Goal: Task Accomplishment & Management: Manage account settings

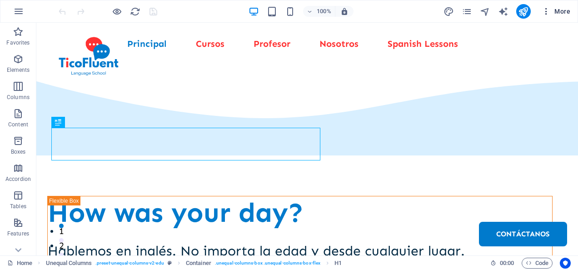
click at [551, 12] on icon "button" at bounding box center [546, 11] width 9 height 9
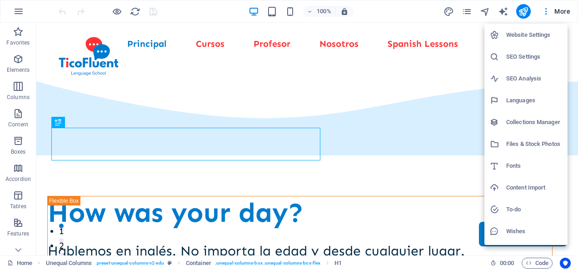
click at [509, 39] on h6 "Website Settings" at bounding box center [534, 35] width 56 height 11
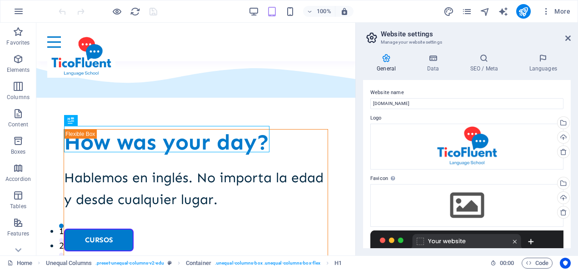
scroll to position [163, 0]
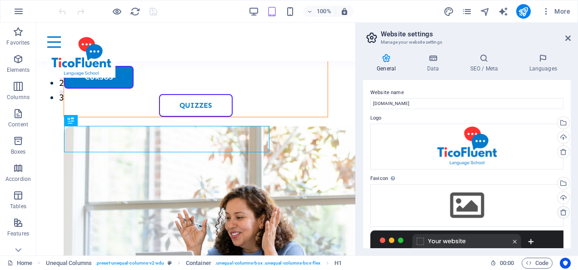
click at [565, 213] on icon at bounding box center [563, 212] width 7 height 7
click at [562, 209] on icon at bounding box center [563, 212] width 7 height 7
drag, startPoint x: 568, startPoint y: 155, endPoint x: 570, endPoint y: 160, distance: 5.1
click at [570, 160] on div "Website name ticofluent.com Logo Drag files here, click to choose files or sele…" at bounding box center [467, 164] width 208 height 168
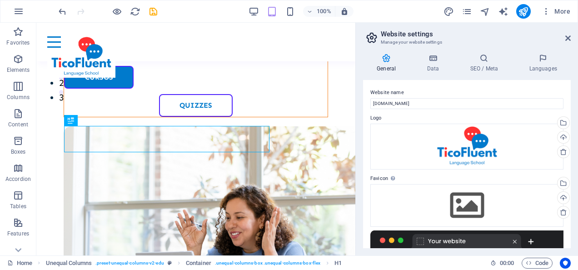
scroll to position [3, 0]
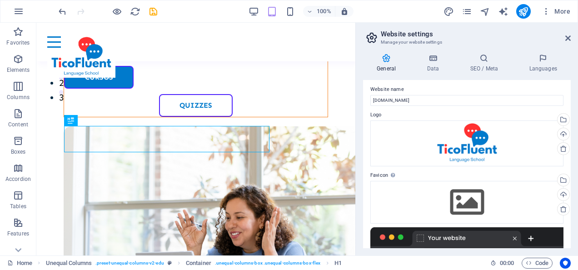
drag, startPoint x: 568, startPoint y: 161, endPoint x: 568, endPoint y: 177, distance: 16.4
click at [568, 177] on div "Website name ticofluent.com Logo Drag files here, click to choose files or sele…" at bounding box center [467, 164] width 208 height 168
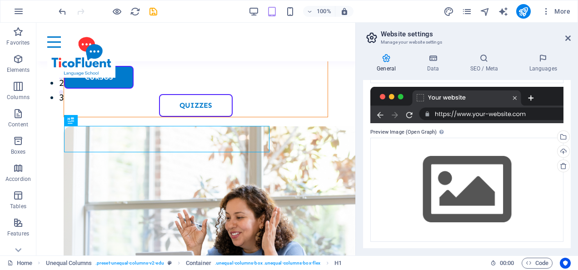
scroll to position [144, 0]
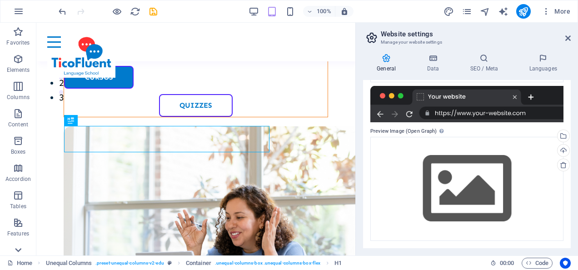
click at [21, 254] on icon at bounding box center [18, 250] width 13 height 13
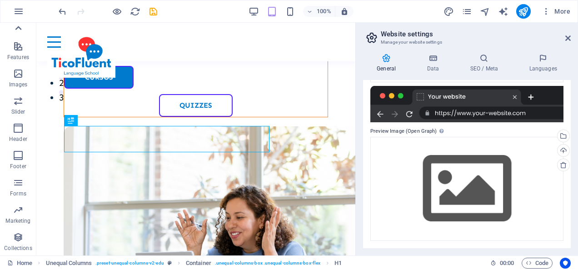
click at [19, 28] on icon at bounding box center [18, 28] width 6 height 4
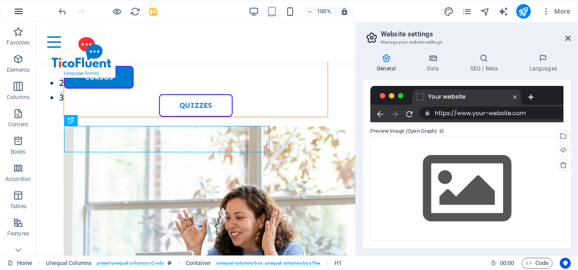
click at [20, 10] on icon "button" at bounding box center [18, 11] width 11 height 11
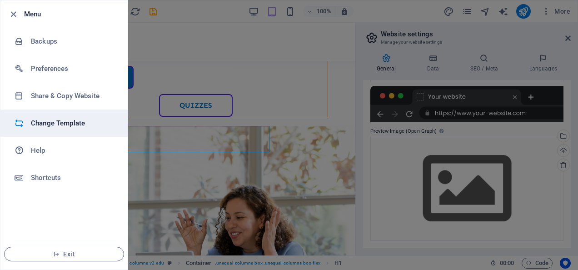
click at [69, 125] on h6 "Change Template" at bounding box center [73, 123] width 84 height 11
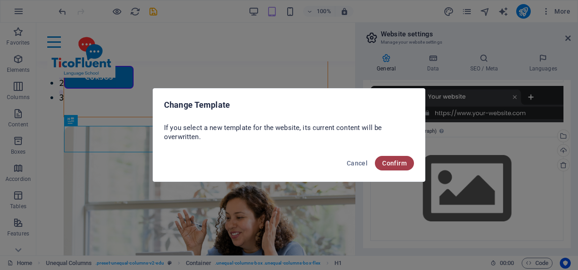
click at [399, 164] on span "Confirm" at bounding box center [394, 162] width 25 height 7
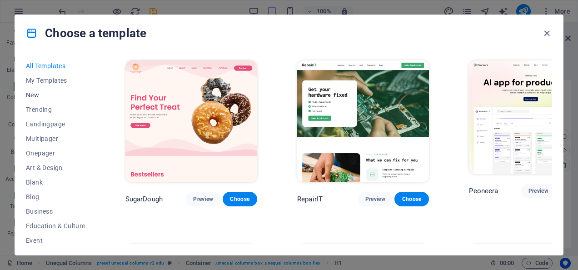
click at [46, 94] on span "New" at bounding box center [56, 94] width 60 height 7
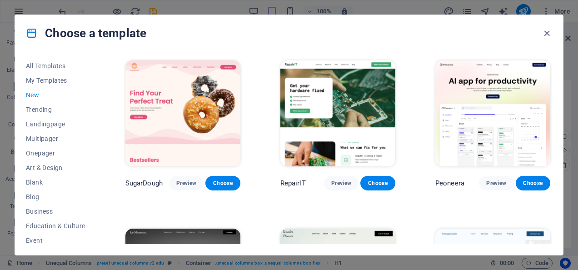
click at [34, 92] on span "New" at bounding box center [56, 94] width 60 height 7
drag, startPoint x: 98, startPoint y: 75, endPoint x: 98, endPoint y: 90, distance: 14.1
click at [98, 90] on div "All Templates My Templates New Trending Landingpage Multipager Onepager Art & D…" at bounding box center [289, 153] width 548 height 204
click at [548, 35] on icon "button" at bounding box center [547, 33] width 10 height 10
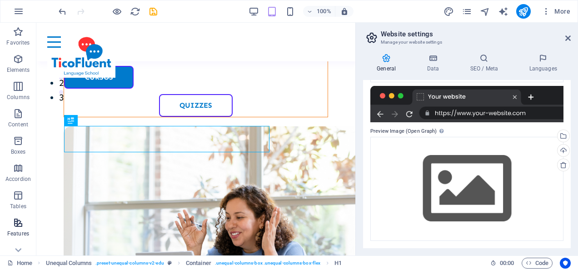
click at [21, 229] on span "Features" at bounding box center [18, 228] width 36 height 22
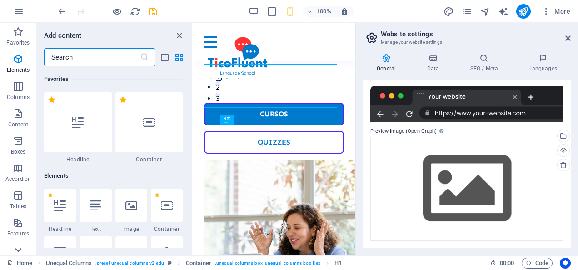
scroll to position [3542, 0]
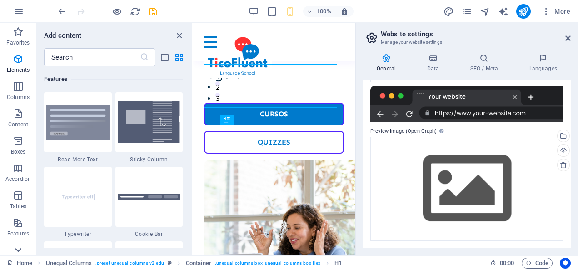
click at [16, 250] on icon at bounding box center [18, 250] width 13 height 13
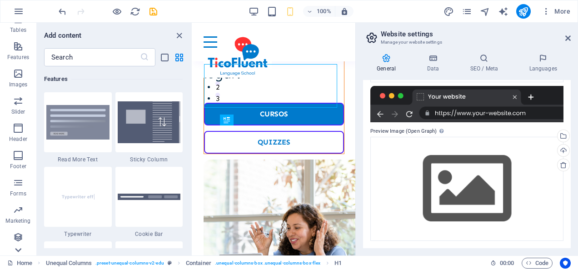
scroll to position [176, 0]
click at [16, 250] on p "Collections" at bounding box center [18, 247] width 28 height 7
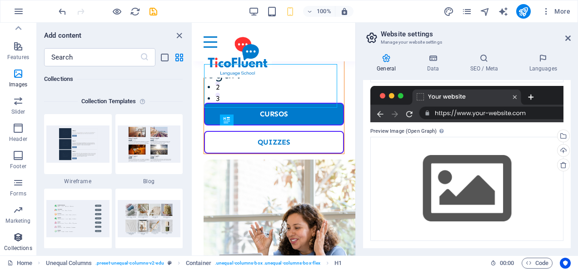
scroll to position [8318, 0]
click at [22, 32] on icon at bounding box center [18, 28] width 13 height 13
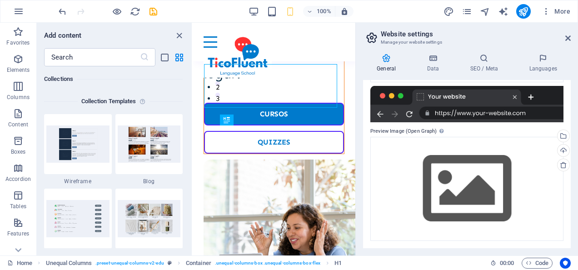
click at [22, 32] on icon "button" at bounding box center [18, 31] width 11 height 11
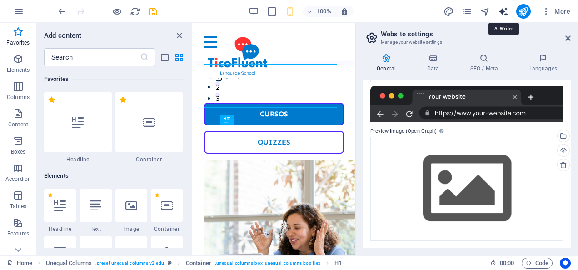
click at [507, 10] on icon "text_generator" at bounding box center [503, 11] width 10 height 10
select select "English"
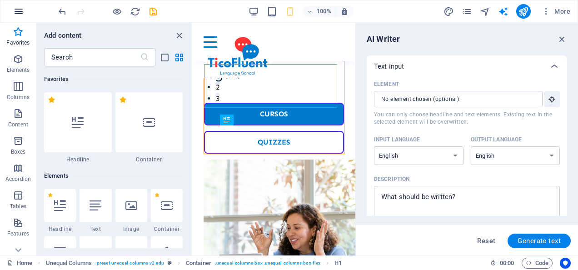
click at [15, 6] on icon "button" at bounding box center [18, 11] width 11 height 11
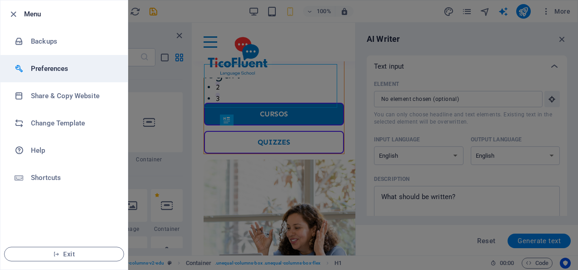
click at [55, 63] on li "Preferences" at bounding box center [63, 68] width 127 height 27
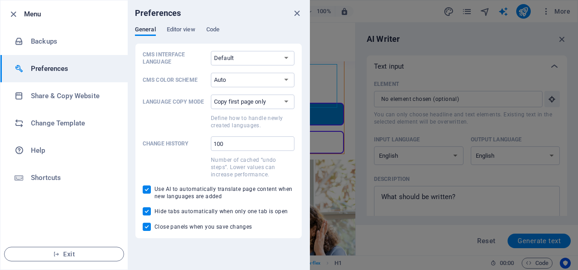
click at [182, 25] on div "Preferences" at bounding box center [219, 12] width 182 height 25
click at [180, 28] on span "Editor view" at bounding box center [181, 30] width 29 height 13
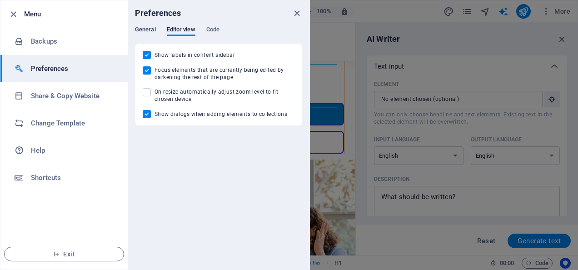
click at [149, 30] on span "General" at bounding box center [145, 30] width 21 height 13
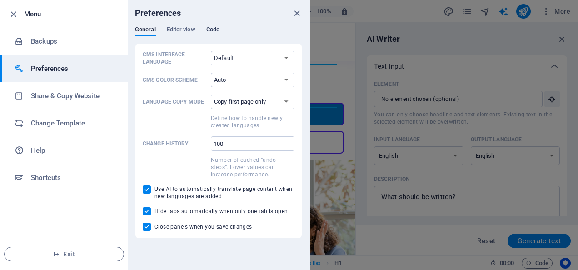
click at [218, 30] on span "Code" at bounding box center [212, 30] width 13 height 13
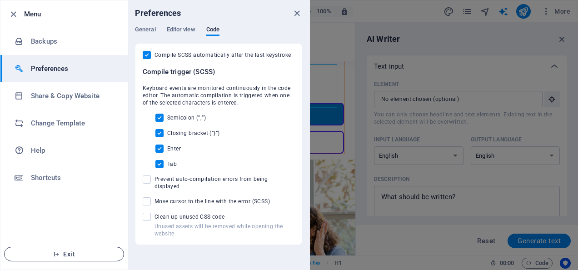
click at [70, 254] on span "Exit" at bounding box center [64, 253] width 105 height 7
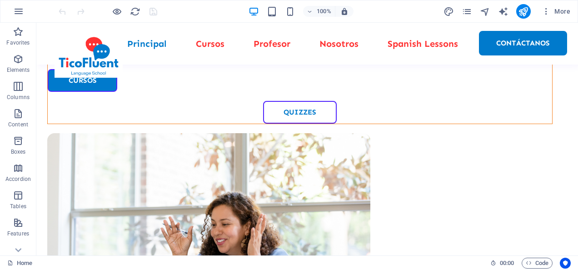
scroll to position [228, 0]
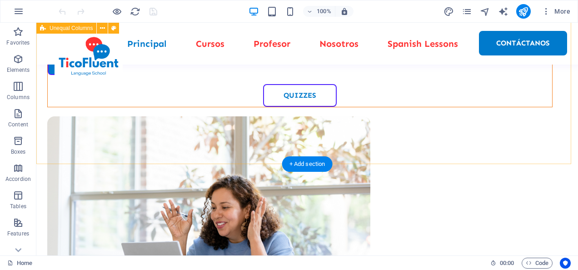
click at [312, 123] on div "How was your day? Hablemos en inglés. No importa la edad y desde cualquier luga…" at bounding box center [307, 101] width 542 height 612
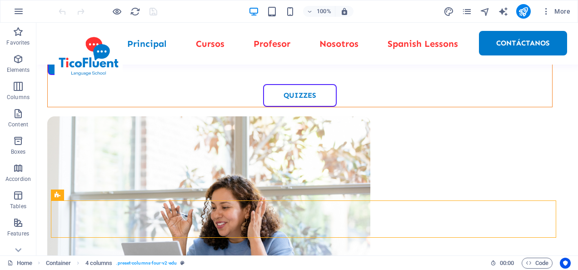
scroll to position [0, 0]
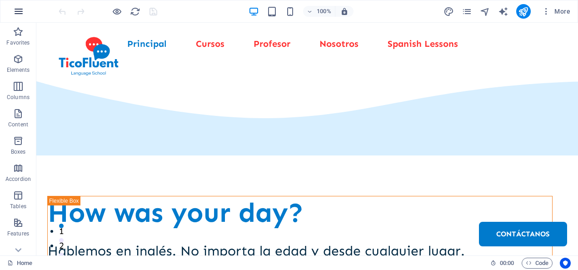
click at [19, 8] on icon "button" at bounding box center [18, 11] width 11 height 11
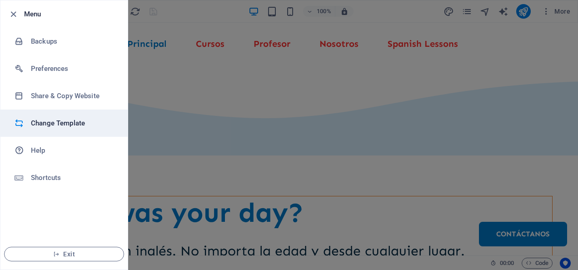
click at [60, 118] on h6 "Change Template" at bounding box center [73, 123] width 84 height 11
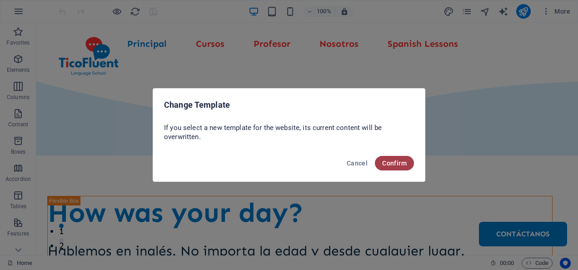
click at [397, 165] on span "Confirm" at bounding box center [394, 162] width 25 height 7
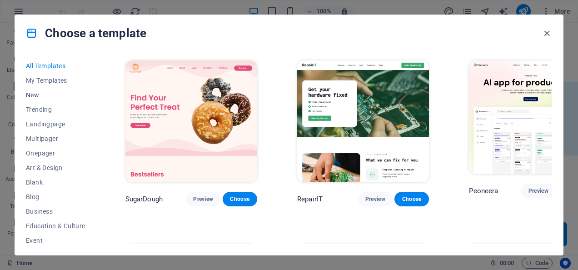
click at [66, 95] on span "New" at bounding box center [56, 94] width 60 height 7
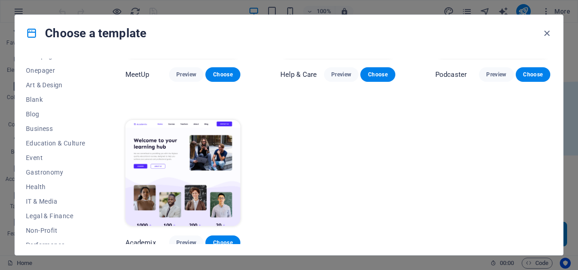
scroll to position [82, 0]
click at [75, 136] on button "Business" at bounding box center [56, 129] width 60 height 15
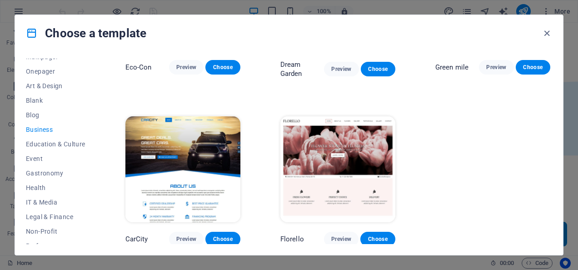
click at [56, 125] on button "Business" at bounding box center [56, 129] width 60 height 15
click at [57, 144] on span "Education & Culture" at bounding box center [56, 143] width 60 height 7
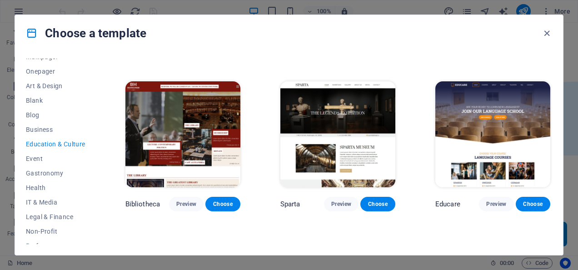
scroll to position [279, 0]
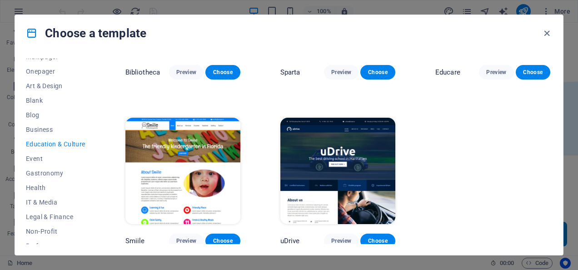
click at [330, 134] on img at bounding box center [337, 171] width 115 height 106
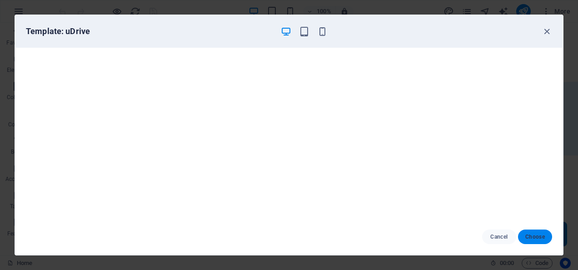
click at [537, 233] on span "Choose" at bounding box center [535, 236] width 20 height 7
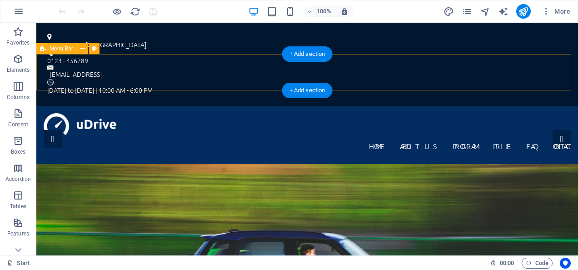
click at [234, 106] on div "Home About us Program Price FAQ Contact" at bounding box center [307, 135] width 542 height 58
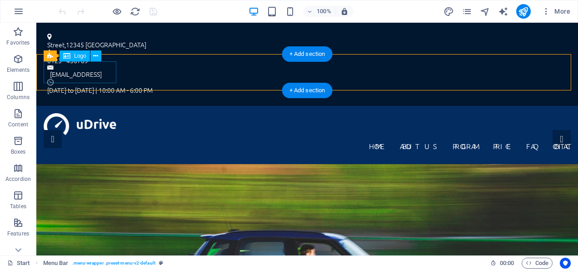
click at [106, 113] on div at bounding box center [307, 124] width 527 height 22
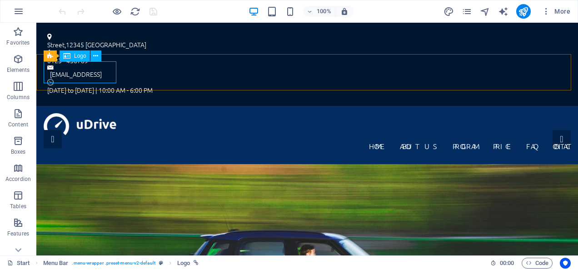
click at [79, 57] on span "Logo" at bounding box center [80, 55] width 12 height 5
click at [94, 55] on icon at bounding box center [95, 56] width 5 height 10
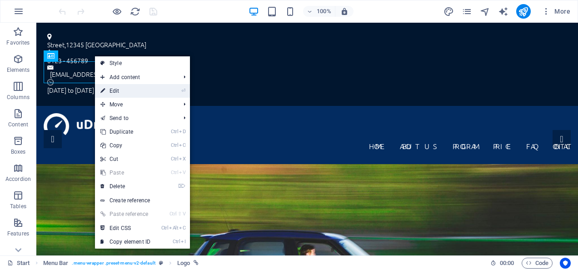
click at [140, 87] on link "⏎ Edit" at bounding box center [125, 91] width 61 height 14
select select "px"
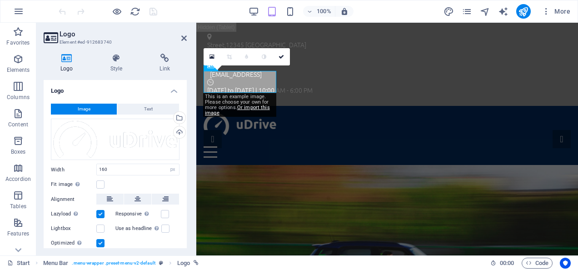
click at [90, 107] on button "Image" at bounding box center [84, 109] width 66 height 11
click at [88, 136] on div "Drag files here, click to choose files or select files from Files or our free s…" at bounding box center [115, 140] width 129 height 42
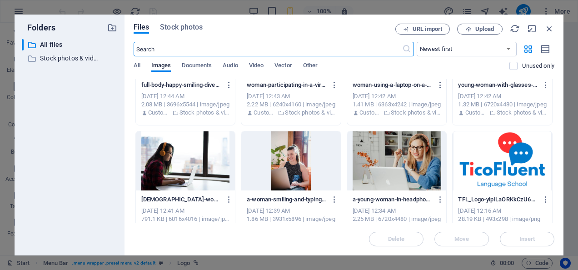
scroll to position [309, 0]
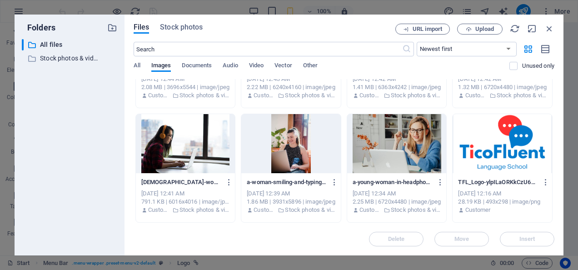
click at [506, 134] on div at bounding box center [503, 143] width 100 height 59
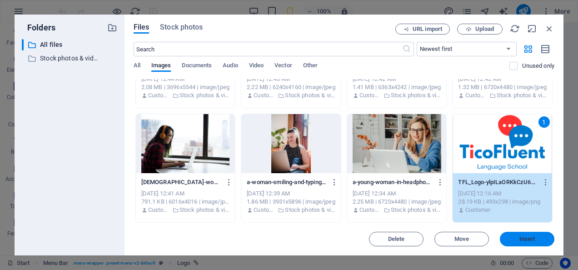
click at [530, 237] on span "Insert" at bounding box center [527, 238] width 16 height 5
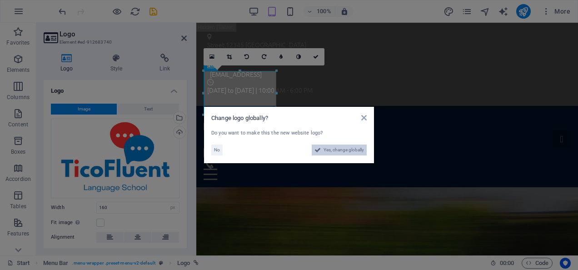
click at [351, 148] on span "Yes, change globally" at bounding box center [344, 149] width 40 height 11
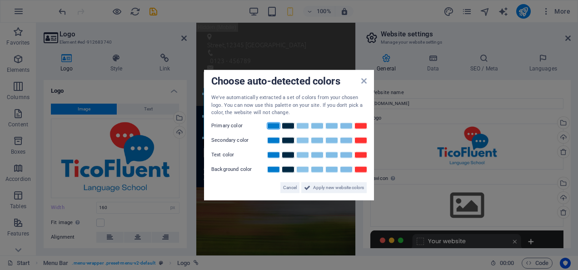
click at [275, 123] on link at bounding box center [274, 125] width 14 height 7
click at [363, 140] on link at bounding box center [361, 139] width 14 height 7
click at [290, 154] on link at bounding box center [288, 154] width 14 height 7
click at [329, 189] on span "Apply new website colors" at bounding box center [338, 187] width 51 height 11
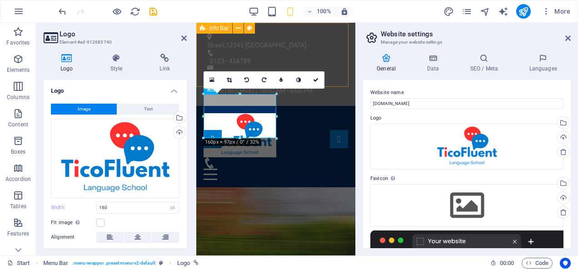
click at [339, 41] on div "Street , 12345 Berlin 0123 - 456789 e7a9624e8863de9ca6b5744bcfb2c4@cpanel.local…" at bounding box center [275, 64] width 159 height 83
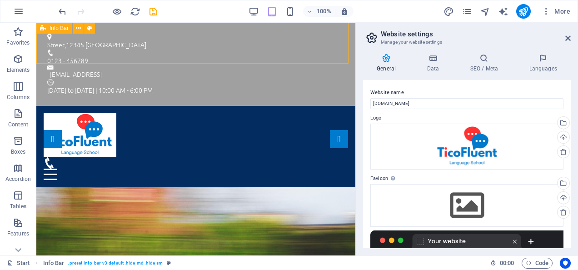
click at [339, 41] on div "Street , 12345 Berlin 0123 - 456789 e7a9624e8863de9ca6b5744bcfb2c4@cpanel.local…" at bounding box center [195, 64] width 319 height 83
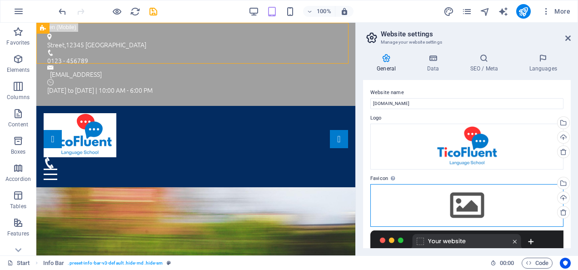
click at [464, 207] on div "Drag files here, click to choose files or select files from Files or our free s…" at bounding box center [466, 205] width 193 height 43
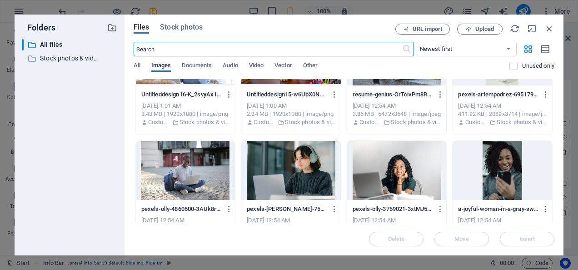
scroll to position [0, 0]
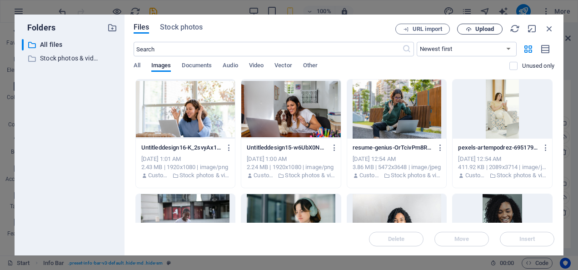
click at [477, 31] on span "Upload" at bounding box center [484, 28] width 19 height 5
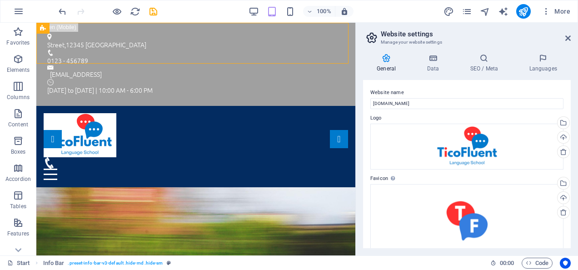
drag, startPoint x: 571, startPoint y: 124, endPoint x: 569, endPoint y: 143, distance: 19.2
click at [569, 143] on div "General Data SEO / Meta Languages Website name ticofluent.com Logo Drag files h…" at bounding box center [467, 150] width 222 height 209
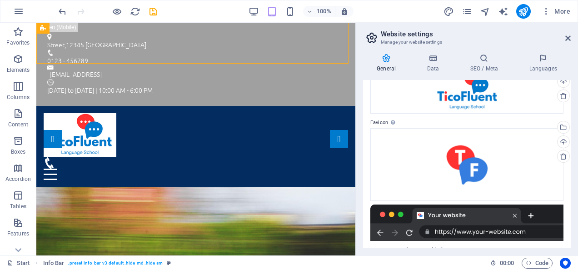
scroll to position [55, 0]
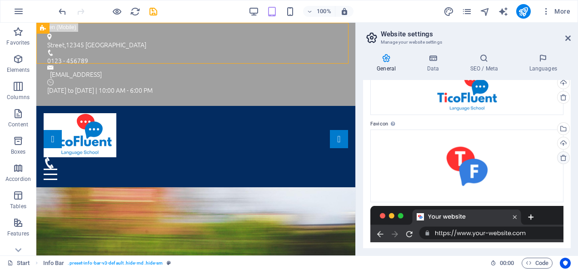
click at [560, 156] on icon at bounding box center [563, 157] width 7 height 7
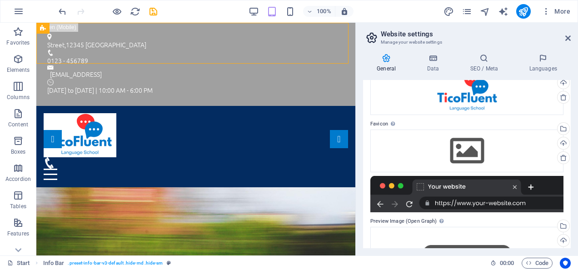
drag, startPoint x: 568, startPoint y: 173, endPoint x: 572, endPoint y: 136, distance: 36.5
click at [572, 136] on div "General Data SEO / Meta Languages Website name ticofluent.com Logo Drag files h…" at bounding box center [467, 150] width 222 height 209
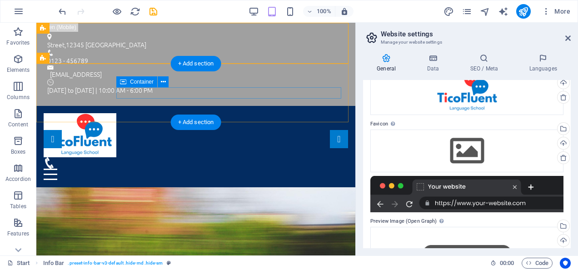
click at [200, 157] on div at bounding box center [196, 168] width 304 height 23
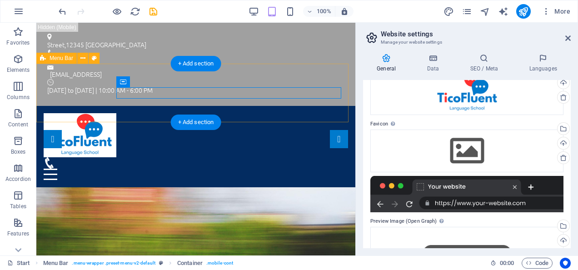
click at [238, 106] on div "Home About us Program Price FAQ Contact" at bounding box center [195, 146] width 319 height 81
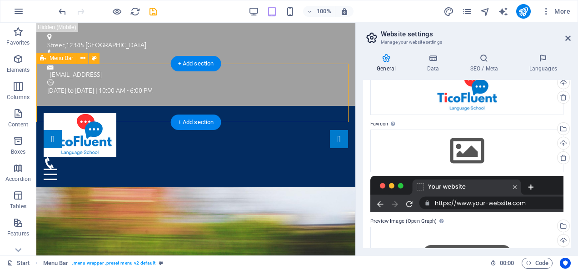
click at [142, 106] on div "Home About us Program Price FAQ Contact" at bounding box center [195, 146] width 319 height 81
select select "header"
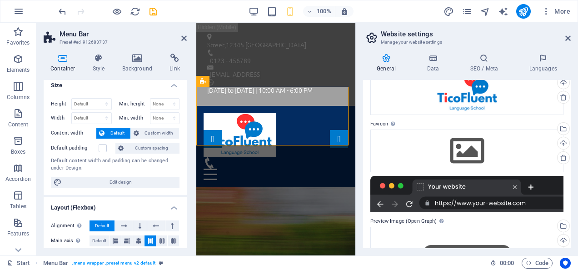
scroll to position [0, 0]
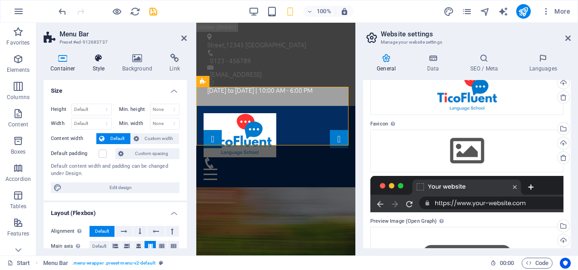
click at [108, 63] on h4 "Style" at bounding box center [101, 63] width 30 height 19
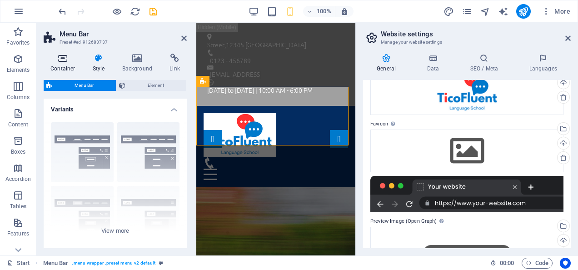
click at [67, 59] on icon at bounding box center [63, 58] width 39 height 9
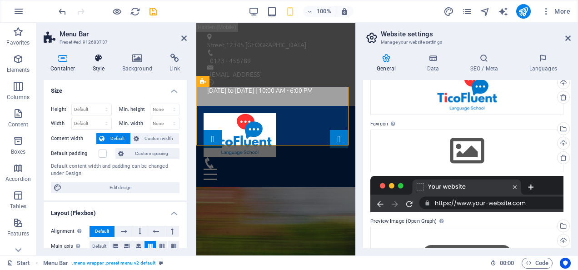
click at [97, 55] on icon at bounding box center [99, 58] width 26 height 9
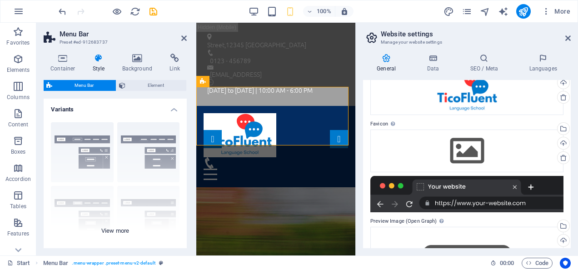
click at [82, 150] on div "Border Centered Default Fixed Loki Trigger Wide XXL" at bounding box center [115, 183] width 143 height 136
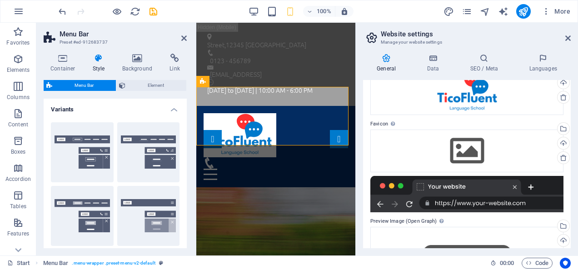
click at [186, 109] on div "Container Style Background Link Size Height Default px rem % vh vw Min. height …" at bounding box center [115, 150] width 158 height 209
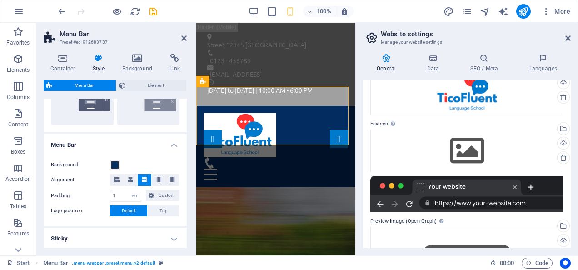
scroll to position [251, 0]
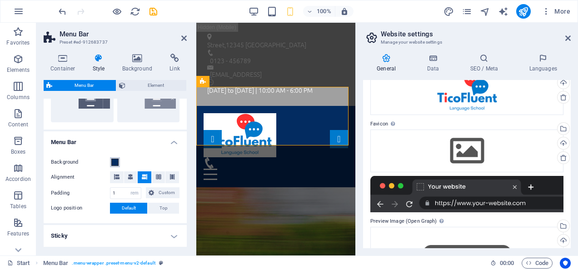
click at [117, 161] on span at bounding box center [114, 162] width 7 height 7
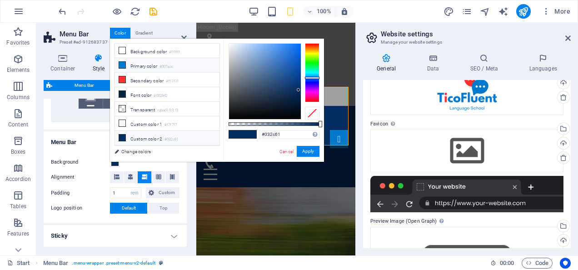
click at [144, 65] on li "Primary color #007acc" at bounding box center [167, 65] width 105 height 15
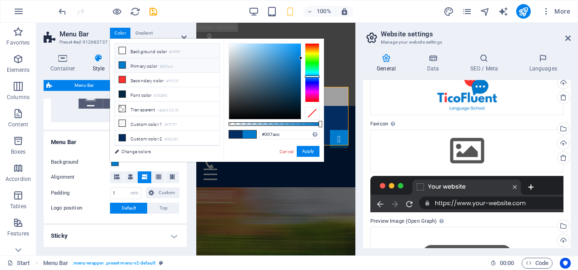
click at [149, 54] on li "Background color #ffffff" at bounding box center [167, 51] width 105 height 15
type input "#ffffff"
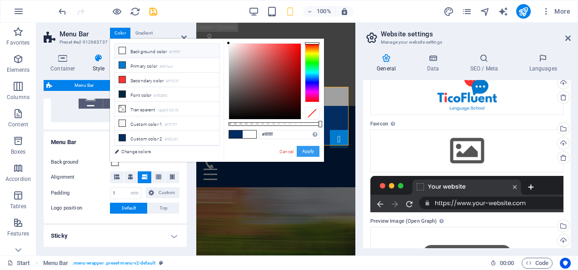
click at [309, 152] on button "Apply" at bounding box center [308, 151] width 23 height 11
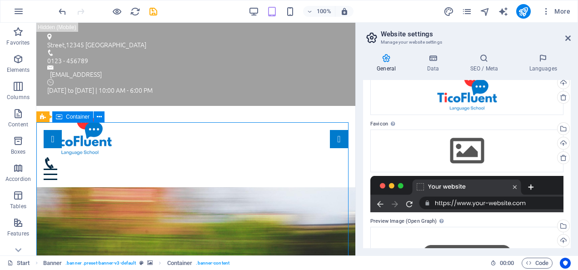
click at [567, 38] on icon at bounding box center [567, 38] width 5 height 7
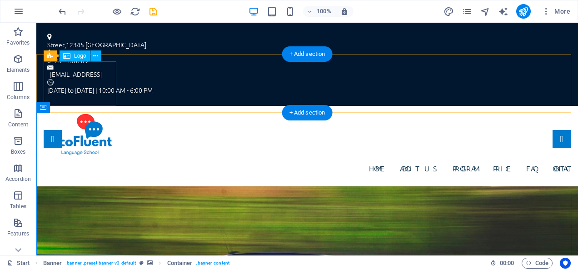
click at [85, 113] on div at bounding box center [307, 135] width 527 height 44
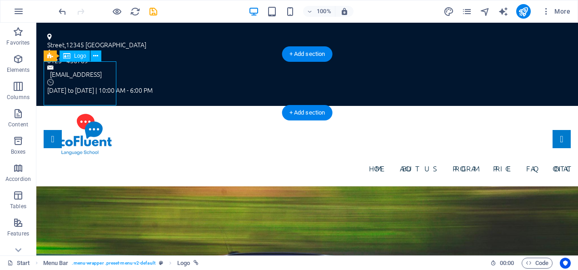
click at [85, 113] on div at bounding box center [307, 135] width 527 height 44
select select "px"
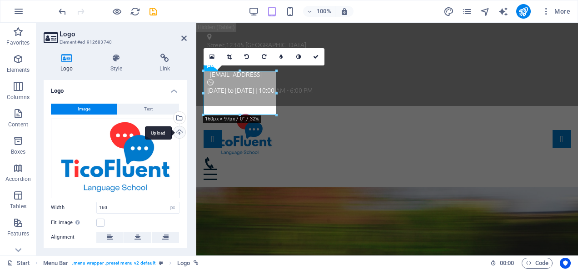
drag, startPoint x: 184, startPoint y: 100, endPoint x: 183, endPoint y: 125, distance: 25.1
click at [183, 125] on div "Image Text Drag files here, click to choose files or select files from Files or…" at bounding box center [115, 195] width 143 height 198
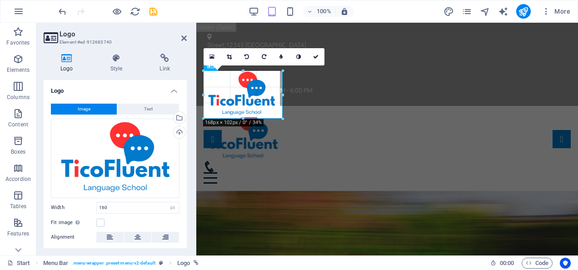
drag, startPoint x: 276, startPoint y: 115, endPoint x: 84, endPoint y: 91, distance: 194.2
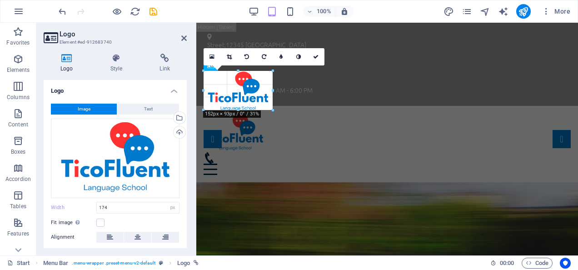
drag, startPoint x: 282, startPoint y: 117, endPoint x: 267, endPoint y: 105, distance: 19.4
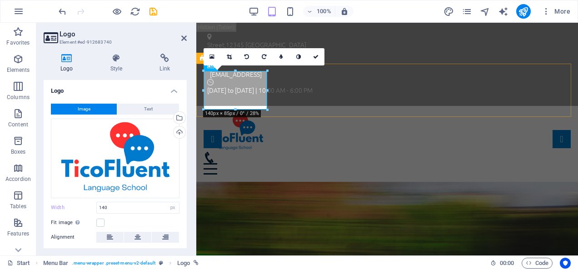
drag, startPoint x: 466, startPoint y: 132, endPoint x: 274, endPoint y: 113, distance: 192.7
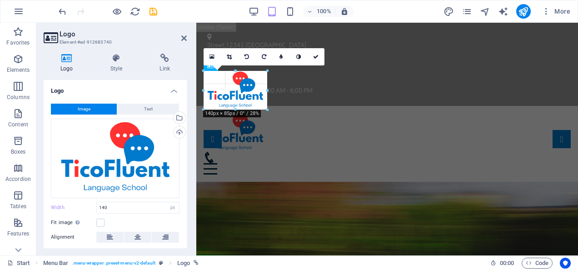
drag, startPoint x: 269, startPoint y: 110, endPoint x: 76, endPoint y: 88, distance: 194.3
click at [273, 111] on div "H1 Banner Banner Container Menu Bar Info Bar Container Text Container Logo Spac…" at bounding box center [387, 139] width 382 height 233
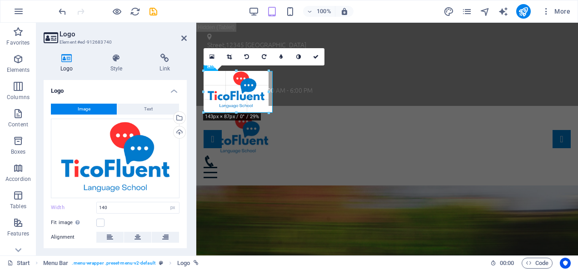
drag, startPoint x: 266, startPoint y: 110, endPoint x: 272, endPoint y: 112, distance: 5.6
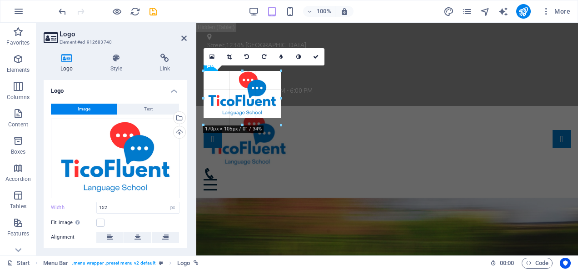
drag, startPoint x: 272, startPoint y: 112, endPoint x: 95, endPoint y: 101, distance: 177.5
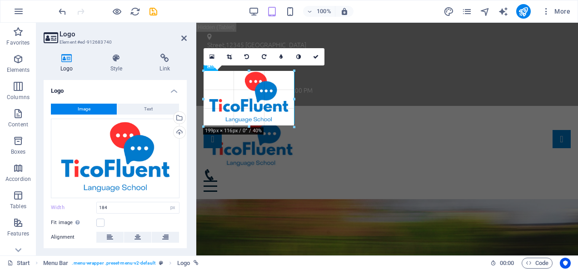
drag, startPoint x: 289, startPoint y: 123, endPoint x: 300, endPoint y: 128, distance: 12.6
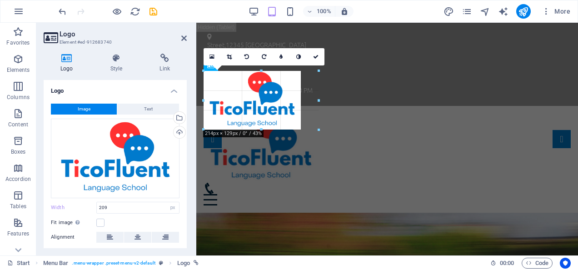
drag, startPoint x: 300, startPoint y: 128, endPoint x: 319, endPoint y: 144, distance: 24.2
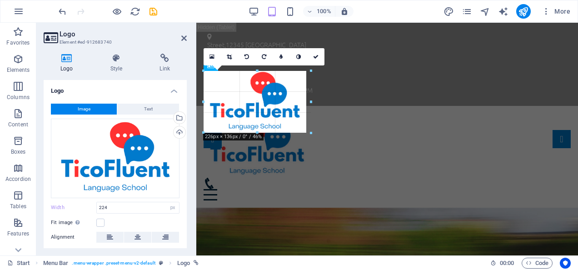
drag, startPoint x: 304, startPoint y: 133, endPoint x: 310, endPoint y: 137, distance: 7.5
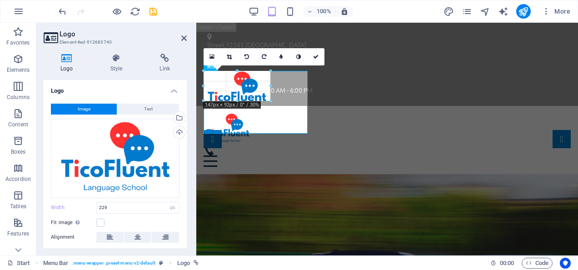
drag, startPoint x: 308, startPoint y: 133, endPoint x: 250, endPoint y: 89, distance: 72.0
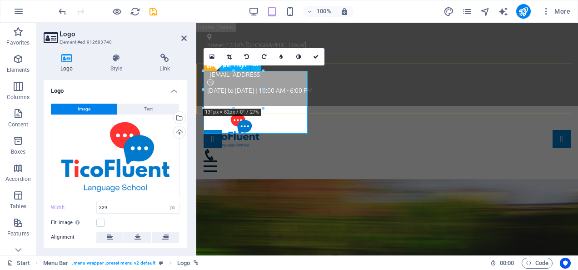
type input "131"
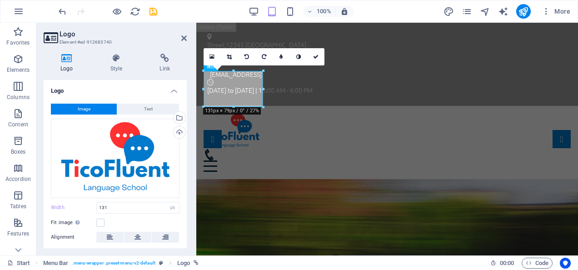
drag, startPoint x: 184, startPoint y: 99, endPoint x: 187, endPoint y: 128, distance: 28.8
click at [187, 128] on div "Logo Style Link Logo Image Text Drag files here, click to choose files or selec…" at bounding box center [115, 150] width 158 height 209
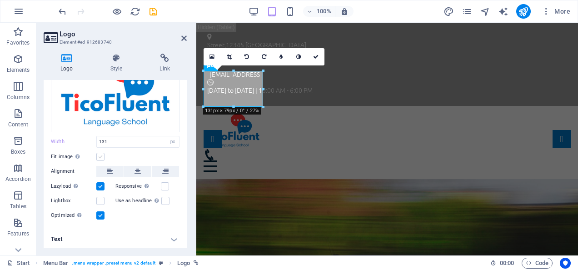
click at [101, 154] on label at bounding box center [100, 157] width 8 height 8
click at [0, 0] on input "Fit image Automatically fit image to a fixed width and height" at bounding box center [0, 0] width 0 height 0
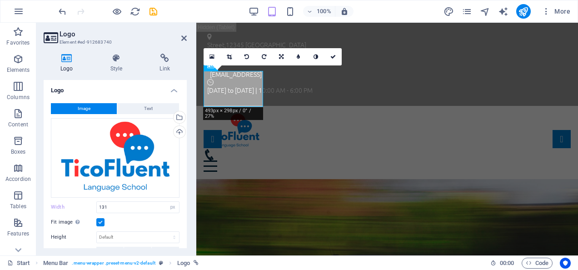
scroll to position [0, 0]
click at [183, 35] on icon at bounding box center [183, 38] width 5 height 7
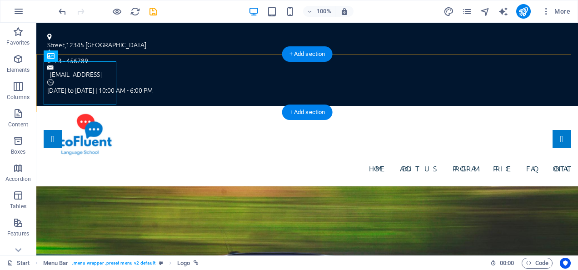
click at [228, 106] on div "Home About us Program Price FAQ Contact" at bounding box center [307, 146] width 542 height 80
click at [88, 113] on div at bounding box center [307, 135] width 527 height 44
click at [164, 106] on div "Home About us Program Price FAQ Contact" at bounding box center [307, 146] width 542 height 80
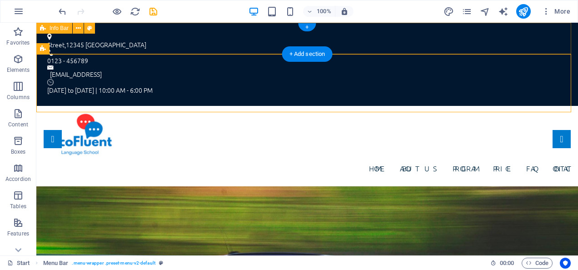
click at [228, 37] on div "Street , 12345 Berlin 0123 - 456789 e7a9624e8863de9ca6b5744bcfb2c4@cpanel.local…" at bounding box center [307, 64] width 542 height 83
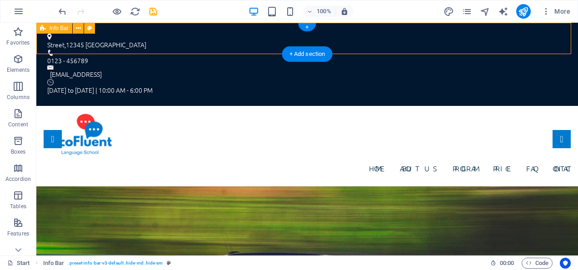
click at [228, 37] on div "Street , 12345 Berlin 0123 - 456789 e7a9624e8863de9ca6b5744bcfb2c4@cpanel.local…" at bounding box center [307, 64] width 542 height 83
select select "rem"
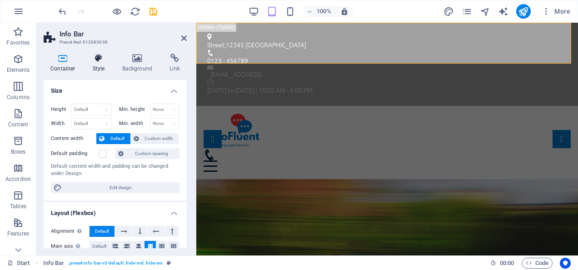
click at [100, 62] on icon at bounding box center [99, 58] width 26 height 9
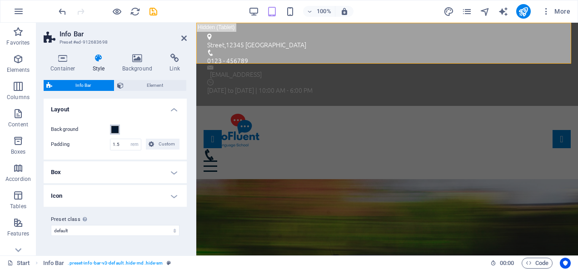
click at [114, 128] on span at bounding box center [114, 129] width 7 height 7
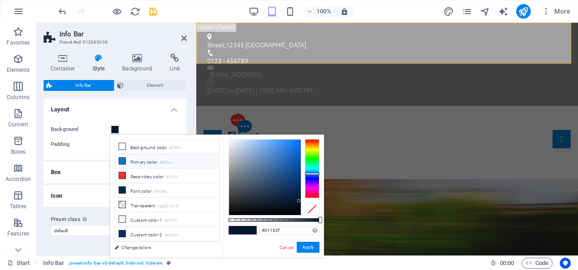
click at [139, 158] on li "Primary color #007acc" at bounding box center [167, 161] width 105 height 15
type input "#007acc"
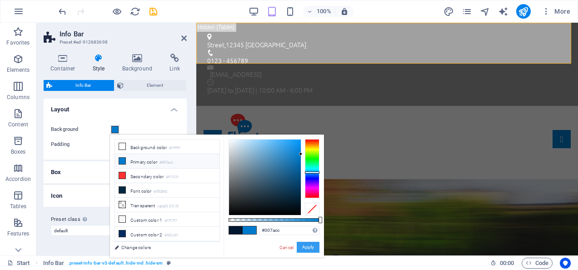
click at [307, 244] on button "Apply" at bounding box center [308, 247] width 23 height 11
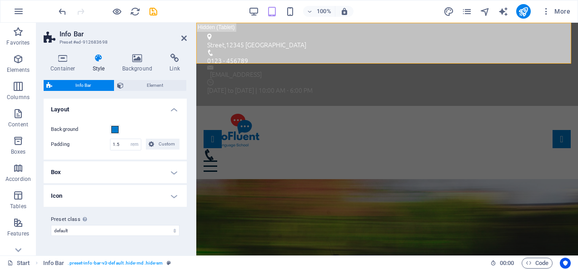
click at [105, 169] on h4 "Box" at bounding box center [115, 172] width 143 height 22
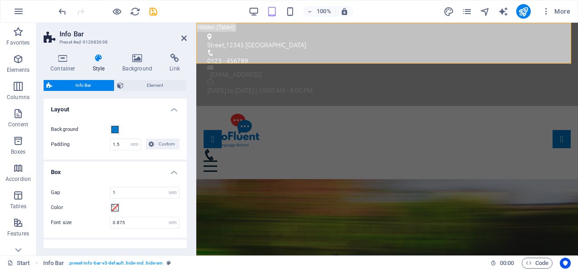
drag, startPoint x: 185, startPoint y: 118, endPoint x: 0, endPoint y: 66, distance: 192.6
click at [183, 39] on icon at bounding box center [183, 38] width 5 height 7
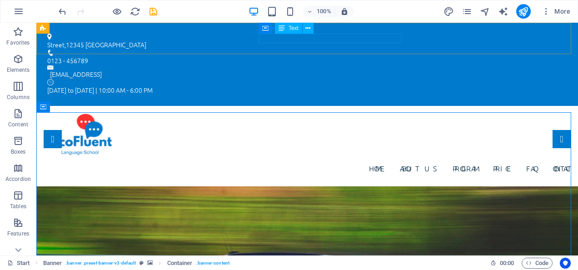
click at [290, 28] on span "Text" at bounding box center [294, 27] width 10 height 5
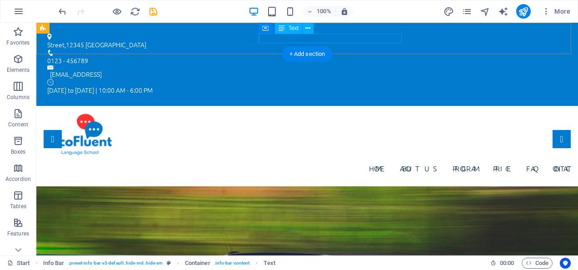
click at [292, 70] on div "[EMAIL_ADDRESS]" at bounding box center [305, 75] width 510 height 10
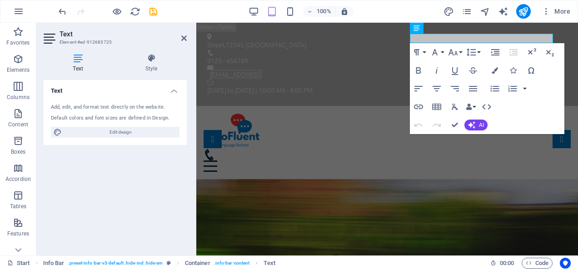
click at [52, 104] on div "Add, edit, and format text directly on the website." at bounding box center [115, 108] width 129 height 8
click at [90, 40] on h3 "Element #ed-912683725" at bounding box center [114, 42] width 109 height 8
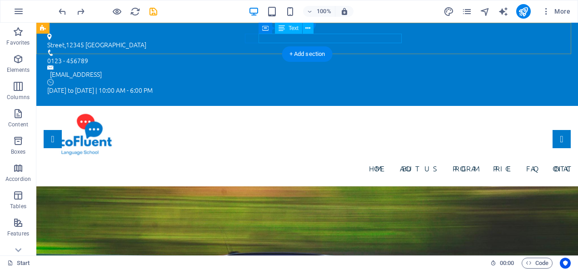
click at [357, 70] on div "[EMAIL_ADDRESS]" at bounding box center [305, 75] width 510 height 10
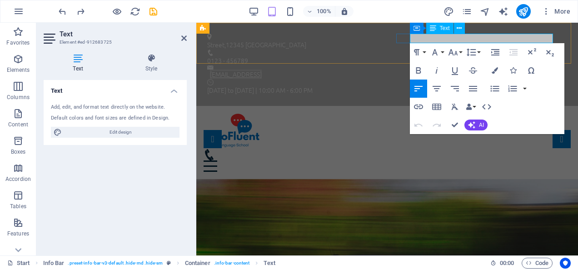
click at [262, 70] on link "[EMAIL_ADDRESS]" at bounding box center [236, 74] width 52 height 9
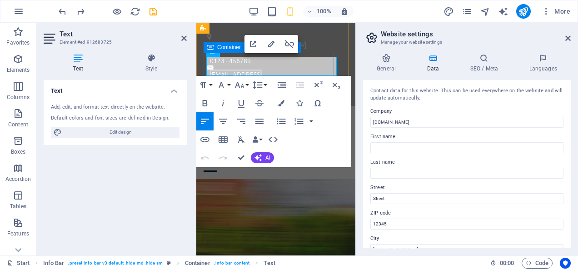
drag, startPoint x: 227, startPoint y: 70, endPoint x: 203, endPoint y: 60, distance: 26.5
click at [203, 60] on div "Street , 12345 Berlin 0123 - 456789 e7a9624e8863de9ca6b5744bcfb2c4@cpanel.local…" at bounding box center [275, 64] width 159 height 83
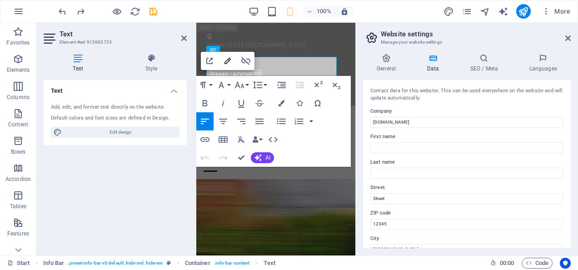
click at [228, 65] on icon "button" at bounding box center [227, 60] width 11 height 11
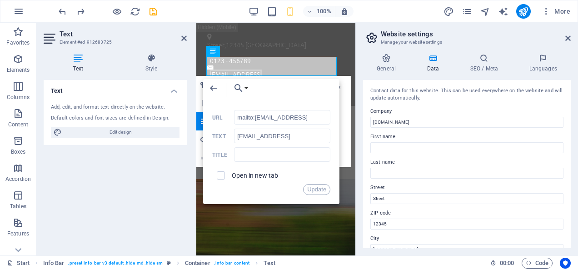
drag, startPoint x: 330, startPoint y: 118, endPoint x: 214, endPoint y: 110, distance: 116.1
click at [214, 110] on div "mailto:e7a9624e8863de9ca6b5744bcfb2c4@cpanel.local URL" at bounding box center [271, 117] width 118 height 15
drag, startPoint x: 316, startPoint y: 119, endPoint x: 254, endPoint y: 115, distance: 61.9
click at [254, 115] on input "mailto:info@ticofluent.com" at bounding box center [282, 117] width 96 height 15
type input "mailto:info@ticofluent.com"
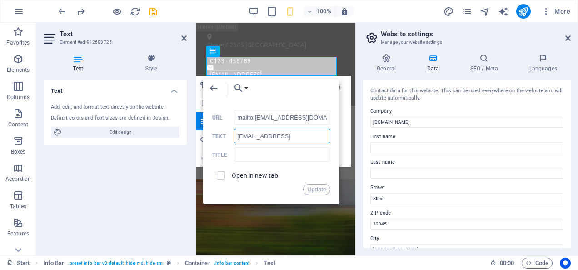
scroll to position [0, 43]
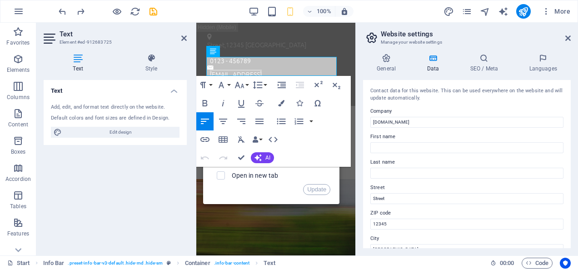
drag, startPoint x: 237, startPoint y: 137, endPoint x: 350, endPoint y: 135, distance: 113.2
click at [350, 135] on div "H1 Banner Banner Container Menu Bar Info Bar Container Text Container Logo Spac…" at bounding box center [275, 139] width 159 height 233
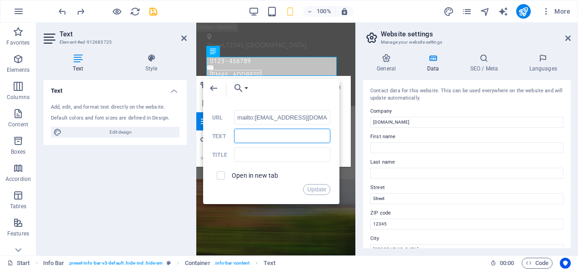
scroll to position [0, 0]
paste input "[EMAIL_ADDRESS][DOMAIN_NAME]"
type input "[EMAIL_ADDRESS][DOMAIN_NAME]"
click at [219, 177] on input "checkbox" at bounding box center [219, 174] width 8 height 8
checkbox input "true"
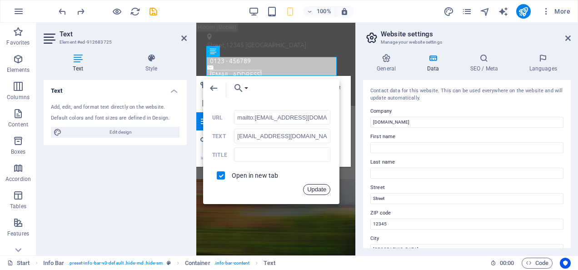
click at [319, 188] on button "Update" at bounding box center [316, 189] width 27 height 11
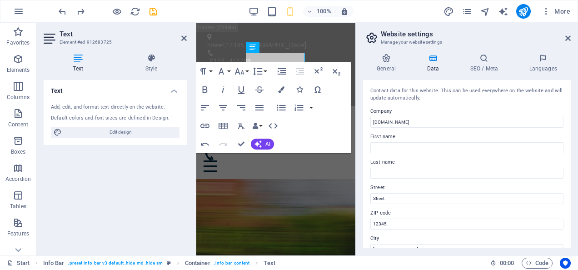
click at [162, 192] on div "Text Add, edit, and format text directly on the website. Default colors and fon…" at bounding box center [115, 164] width 143 height 168
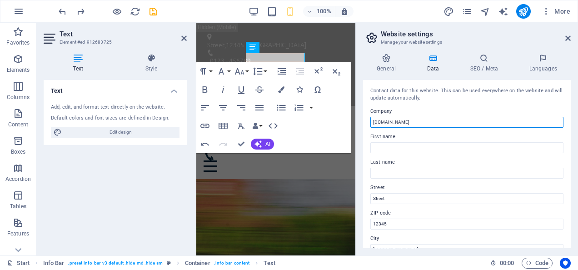
drag, startPoint x: 412, startPoint y: 123, endPoint x: 357, endPoint y: 122, distance: 54.5
click at [357, 122] on aside "Website settings Manage your website settings General Data SEO / Meta Languages…" at bounding box center [466, 139] width 223 height 233
drag, startPoint x: 438, startPoint y: 125, endPoint x: 394, endPoint y: 123, distance: 44.1
click at [394, 123] on input "TicoFluent Language School" at bounding box center [466, 122] width 193 height 11
type input "TicoFluent"
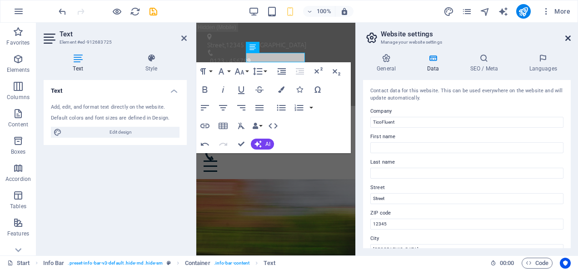
click at [567, 35] on icon at bounding box center [567, 38] width 5 height 7
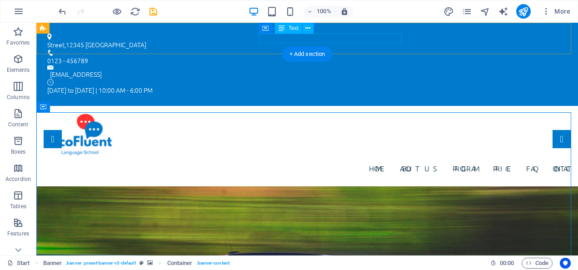
click at [346, 70] on div "[EMAIL_ADDRESS]" at bounding box center [305, 75] width 510 height 10
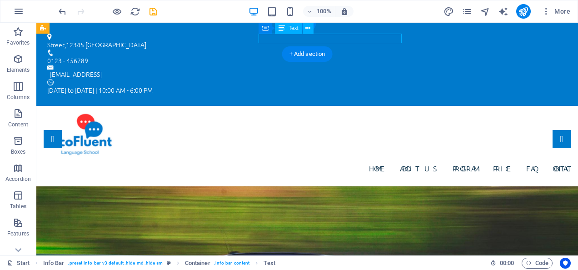
click at [346, 70] on div "[EMAIL_ADDRESS]" at bounding box center [305, 75] width 510 height 10
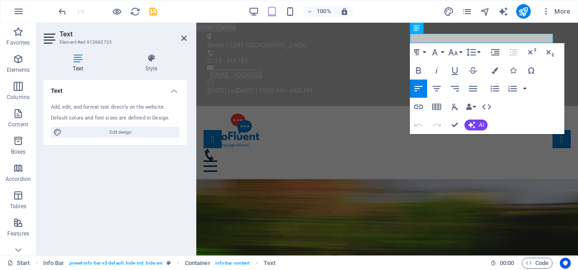
click at [75, 58] on icon at bounding box center [78, 58] width 69 height 9
drag, startPoint x: 167, startPoint y: 117, endPoint x: 87, endPoint y: 115, distance: 80.0
click at [87, 115] on div "Default colors and font sizes are defined in Design." at bounding box center [115, 119] width 129 height 8
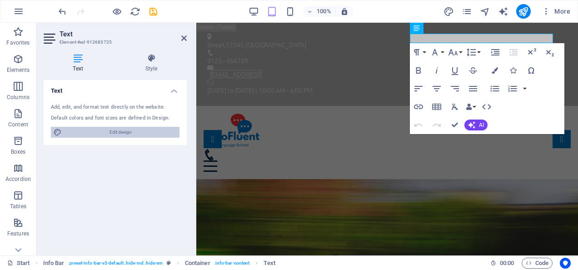
click at [87, 130] on span "Edit design" at bounding box center [121, 132] width 112 height 11
select select "px"
select select "300"
select select "px"
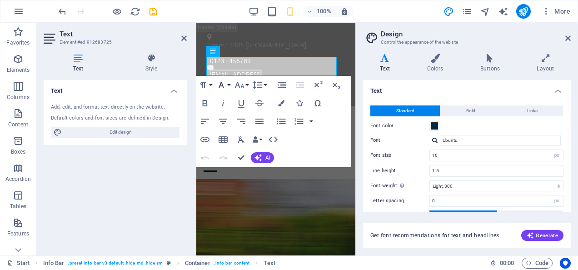
click at [231, 76] on button "Font Family" at bounding box center [222, 85] width 17 height 18
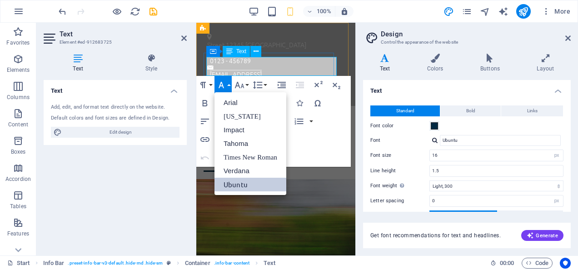
click at [224, 70] on p "[EMAIL_ADDRESS]" at bounding box center [273, 75] width 127 height 10
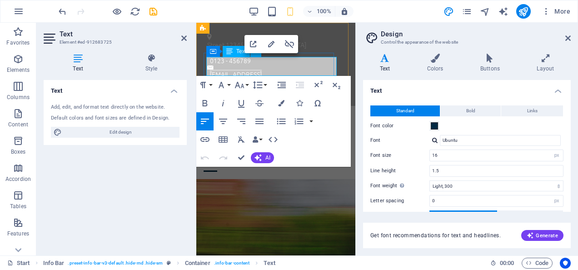
drag, startPoint x: 224, startPoint y: 69, endPoint x: 199, endPoint y: 55, distance: 29.3
click at [199, 55] on div "Street , 12345 Berlin 0123 - 456789 e7a9624e8863de9ca6b5744bcfb2c4@cpanel.local…" at bounding box center [275, 64] width 159 height 83
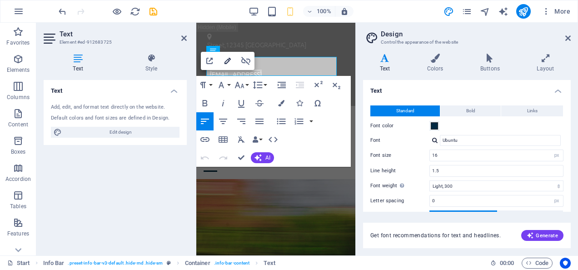
click at [227, 60] on icon "button" at bounding box center [227, 61] width 6 height 6
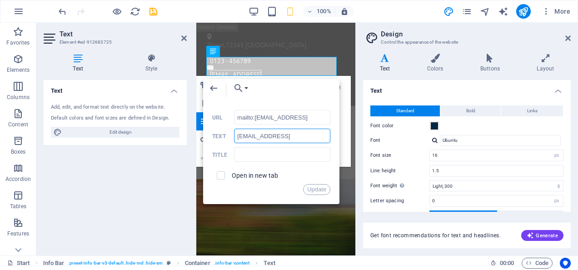
scroll to position [0, 43]
drag, startPoint x: 239, startPoint y: 140, endPoint x: 357, endPoint y: 147, distance: 118.8
click at [357, 147] on div "Start Favorites Elements Columns Content Boxes Accordion Tables Features Images…" at bounding box center [289, 139] width 578 height 233
type input "t"
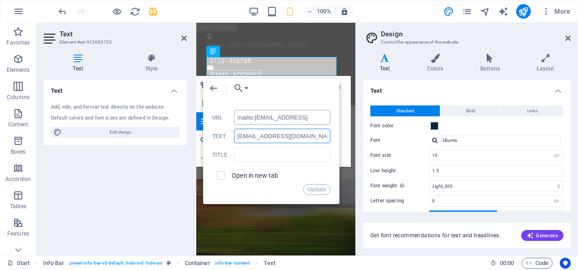
type input "[EMAIL_ADDRESS][DOMAIN_NAME]"
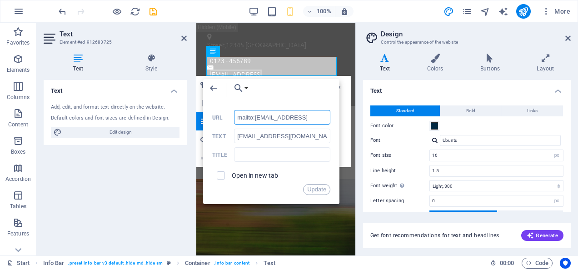
scroll to position [0, 60]
drag, startPoint x: 255, startPoint y: 117, endPoint x: 367, endPoint y: 121, distance: 112.3
click at [367, 121] on div "Start Favorites Elements Columns Content Boxes Accordion Tables Features Images…" at bounding box center [289, 139] width 578 height 233
type input "mailto:info@ticofluent.com"
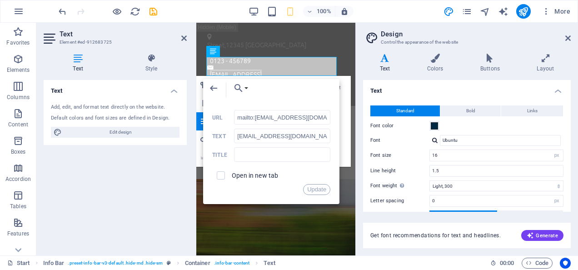
click at [289, 190] on div "Update" at bounding box center [271, 189] width 118 height 11
click at [315, 188] on button "Update" at bounding box center [316, 189] width 27 height 11
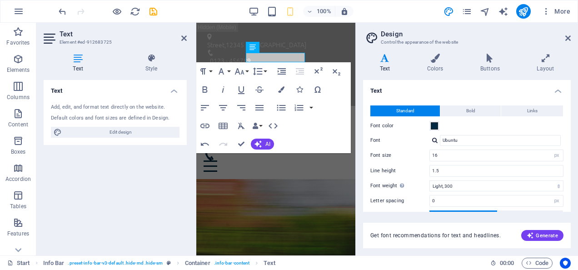
click at [146, 168] on div "Text Add, edit, and format text directly on the website. Default colors and fon…" at bounding box center [115, 164] width 143 height 168
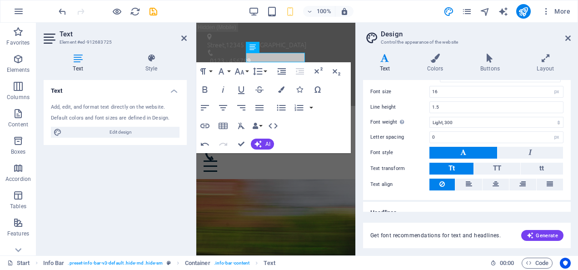
scroll to position [73, 0]
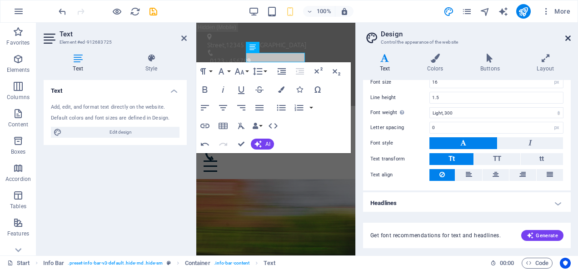
drag, startPoint x: 565, startPoint y: 43, endPoint x: 567, endPoint y: 36, distance: 6.6
click at [567, 36] on header "Design Control the appearance of the website" at bounding box center [468, 35] width 206 height 24
click at [567, 36] on icon at bounding box center [567, 38] width 5 height 7
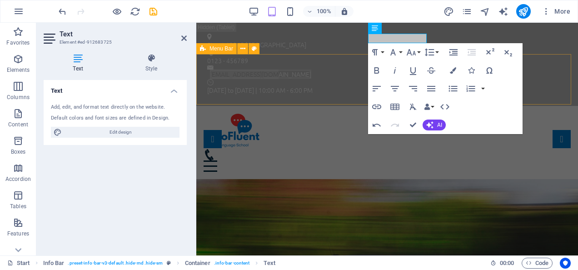
click at [348, 106] on div "Home About us Program Price FAQ Contact" at bounding box center [387, 142] width 382 height 73
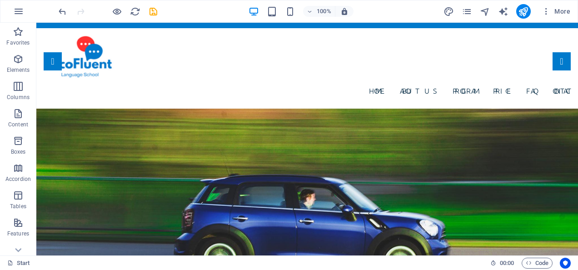
scroll to position [84, 0]
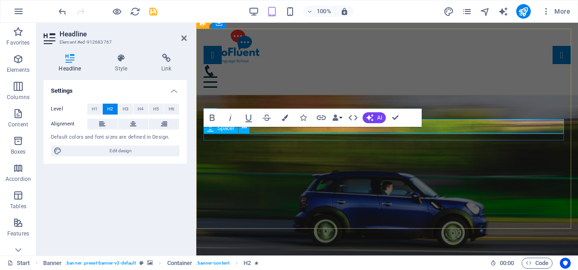
scroll to position [76, 0]
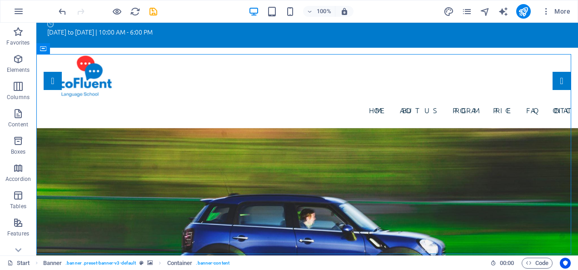
scroll to position [0, 0]
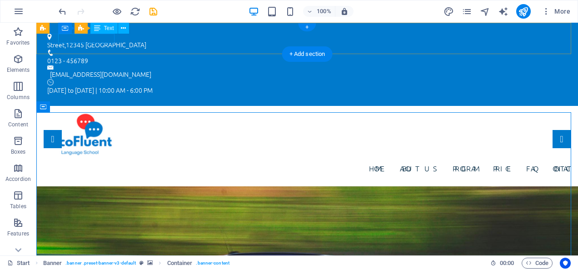
click at [104, 40] on div "Street , 12345 Berlin" at bounding box center [303, 45] width 513 height 10
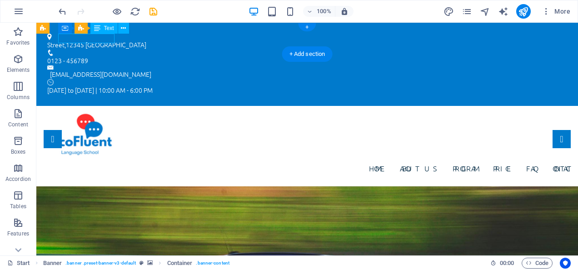
click at [104, 40] on div "Street , 12345 Berlin" at bounding box center [303, 45] width 513 height 10
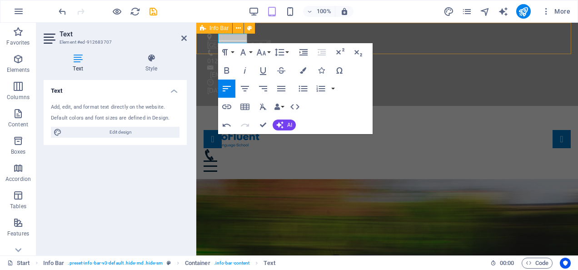
click at [432, 30] on div "Costa Rica 0123 - 456789 info@ticofluent.com Monday to Friday | 10:00 AM - 6:00…" at bounding box center [387, 64] width 382 height 83
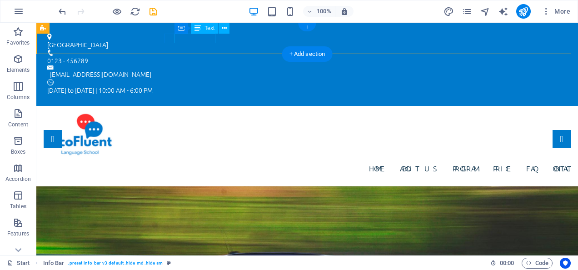
click at [204, 56] on div "0123 - 456789" at bounding box center [303, 61] width 513 height 10
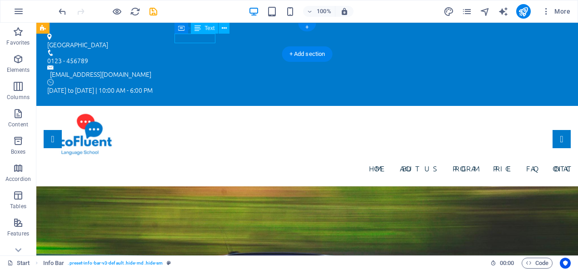
click at [204, 56] on div "0123 - 456789" at bounding box center [303, 61] width 513 height 10
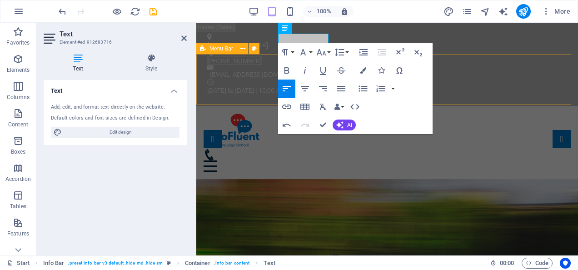
click at [269, 106] on div "Home About us Program Price FAQ Contact" at bounding box center [387, 142] width 382 height 73
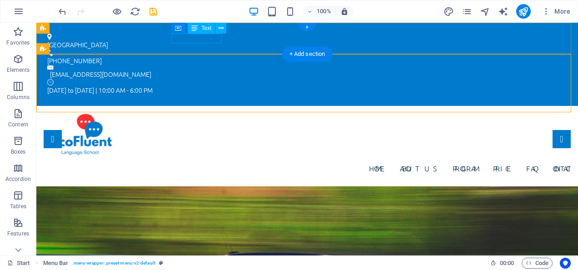
click at [214, 56] on div "(+506) 8938-5872" at bounding box center [303, 61] width 513 height 10
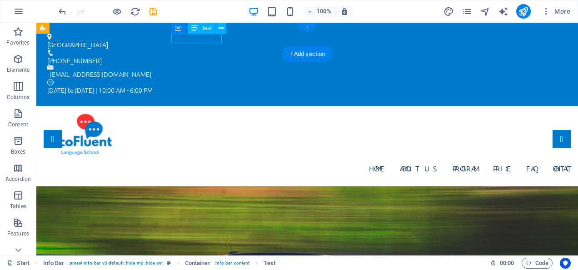
click at [214, 56] on div "(+506) 8938-5872" at bounding box center [303, 61] width 513 height 10
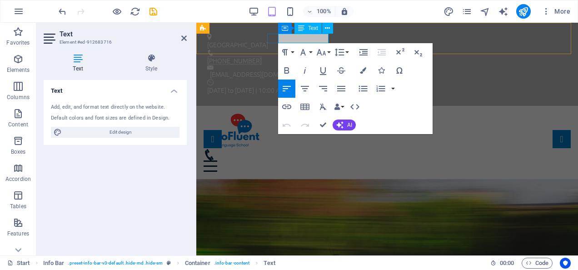
click at [262, 56] on span "(+506) 8938-5872" at bounding box center [234, 60] width 55 height 9
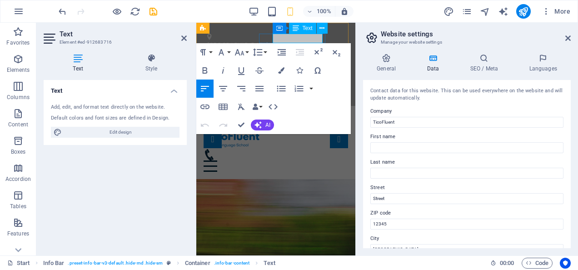
click at [264, 56] on span "(+506) 8938-5872" at bounding box center [237, 60] width 55 height 9
click at [335, 37] on div "Costa Rica (+506) 8930-4994 info@ticofluent.com Monday to Friday | 10:00 AM - 6…" at bounding box center [275, 64] width 159 height 83
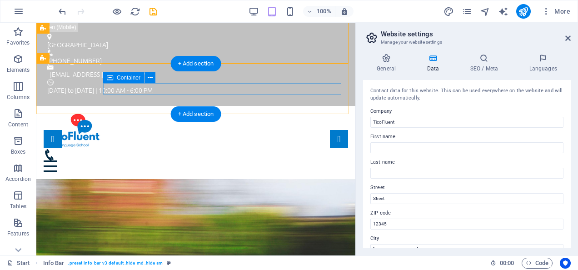
click at [238, 149] on div at bounding box center [196, 160] width 304 height 23
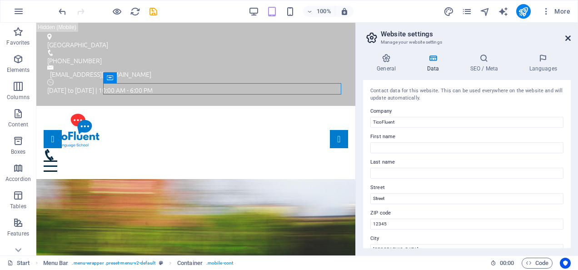
click at [570, 39] on icon at bounding box center [567, 38] width 5 height 7
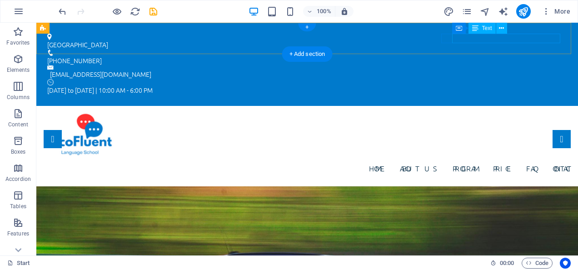
click at [494, 85] on div "Monday to Friday | 10:00 AM - 6:00 PM" at bounding box center [307, 90] width 520 height 10
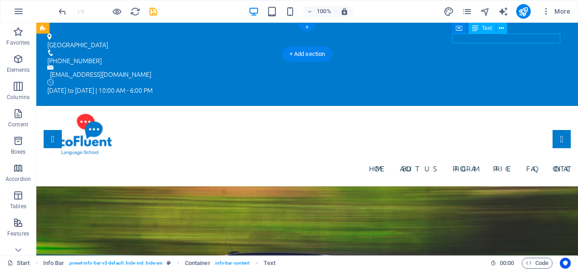
click at [494, 85] on div "Monday to Friday | 10:00 AM - 6:00 PM" at bounding box center [307, 90] width 520 height 10
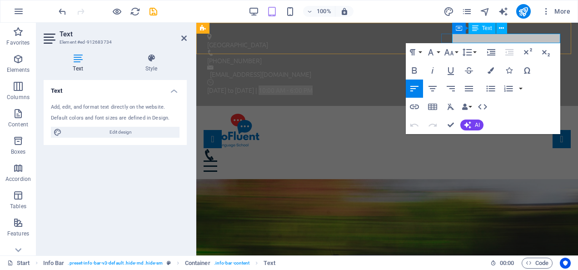
drag, startPoint x: 560, startPoint y: 36, endPoint x: 507, endPoint y: 40, distance: 53.3
click at [507, 85] on p "Monday to Friday | 10:00 AM - 6:00 PM" at bounding box center [387, 90] width 360 height 10
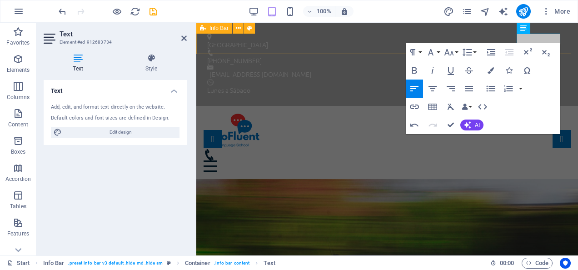
click at [463, 32] on div "Costa Rica (+506) 8930-4994 info@ticofluent.com ​Lunes a Sábado" at bounding box center [387, 64] width 382 height 83
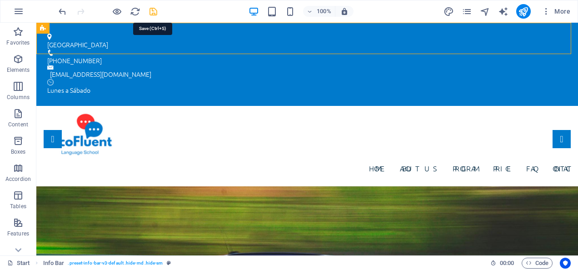
click at [151, 9] on icon "save" at bounding box center [153, 11] width 10 height 10
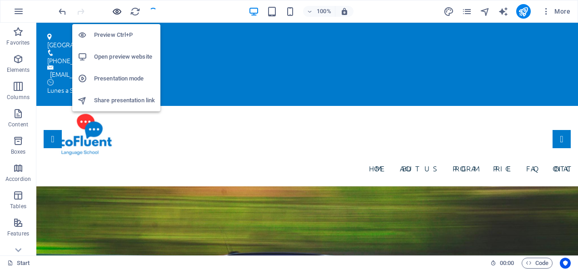
click at [114, 9] on icon "button" at bounding box center [117, 11] width 10 height 10
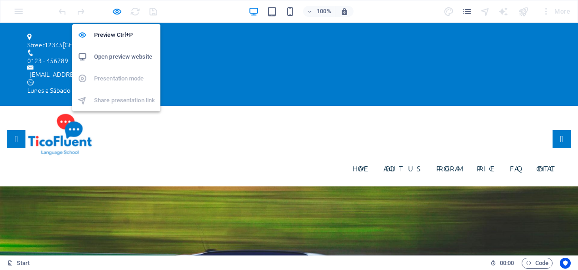
click at [116, 56] on h6 "Open preview website" at bounding box center [124, 56] width 61 height 11
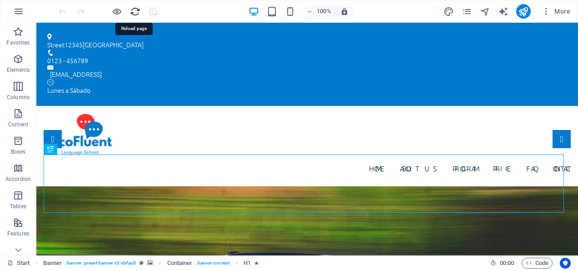
click at [132, 11] on icon "reload" at bounding box center [135, 11] width 10 height 10
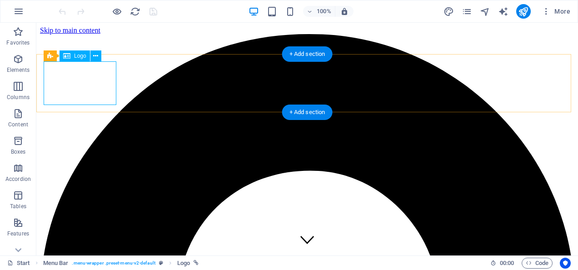
select select "px"
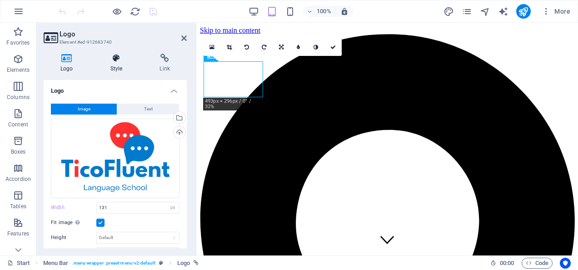
click at [117, 62] on icon at bounding box center [117, 58] width 46 height 9
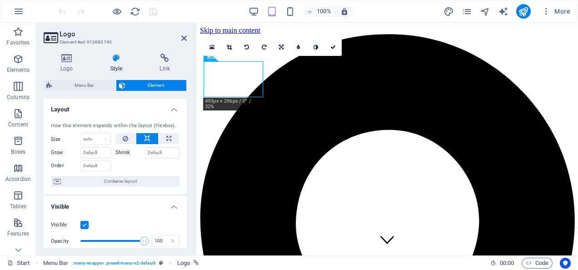
click at [122, 154] on label "Shrink" at bounding box center [130, 152] width 30 height 11
click at [153, 154] on input "Shrink" at bounding box center [162, 152] width 35 height 11
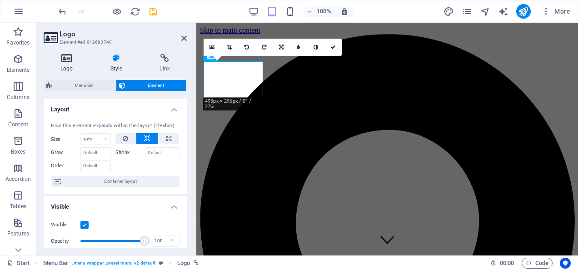
click at [62, 58] on icon at bounding box center [67, 58] width 46 height 9
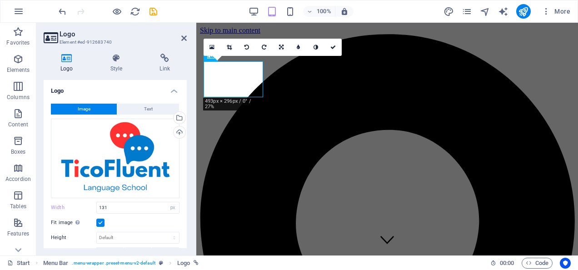
click at [184, 99] on li "Logo Image Text Drag files here, click to choose files or select files from Fil…" at bounding box center [115, 217] width 143 height 275
drag, startPoint x: 187, startPoint y: 95, endPoint x: 186, endPoint y: 104, distance: 8.6
click at [186, 104] on div "Logo Style Link Logo Image Text Drag files here, click to choose files or selec…" at bounding box center [115, 150] width 158 height 209
click at [184, 37] on icon at bounding box center [183, 38] width 5 height 7
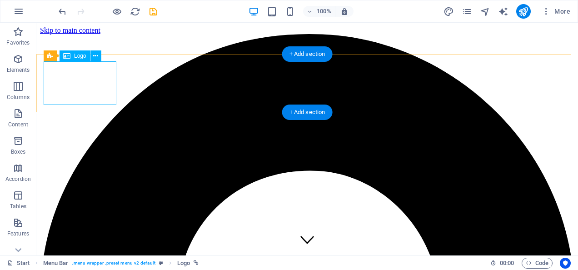
select select "px"
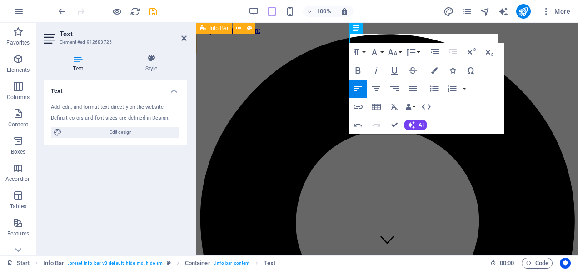
drag, startPoint x: 496, startPoint y: 37, endPoint x: 326, endPoint y: 32, distance: 170.0
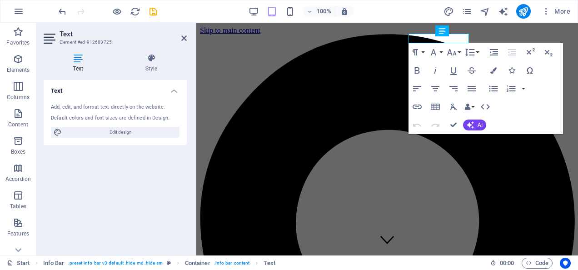
click at [86, 108] on div "Add, edit, and format text directly on the website." at bounding box center [115, 108] width 129 height 8
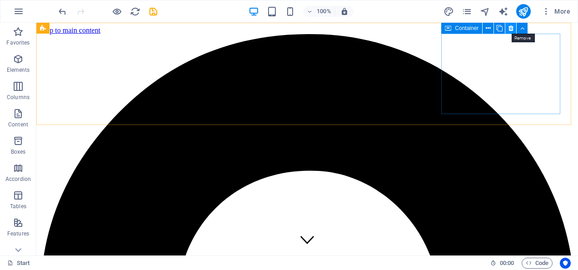
click at [511, 28] on icon at bounding box center [510, 29] width 5 height 10
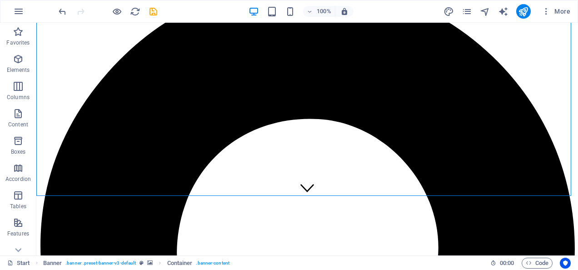
scroll to position [149, 0]
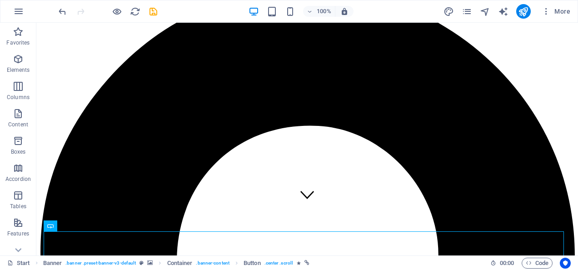
scroll to position [0, 0]
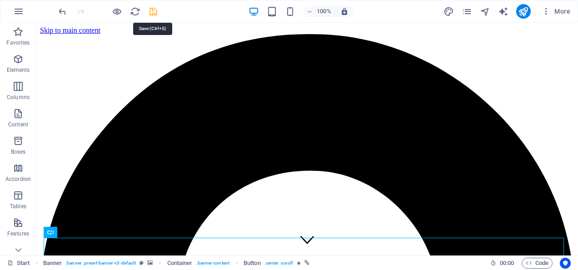
click at [150, 10] on icon "save" at bounding box center [153, 11] width 10 height 10
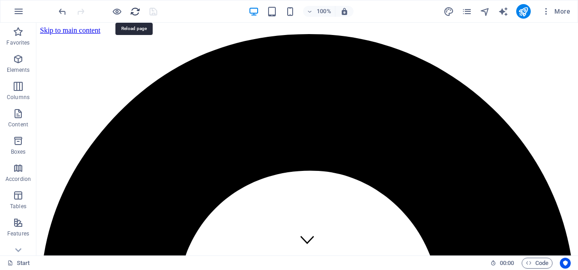
click at [135, 15] on icon "reload" at bounding box center [135, 11] width 10 height 10
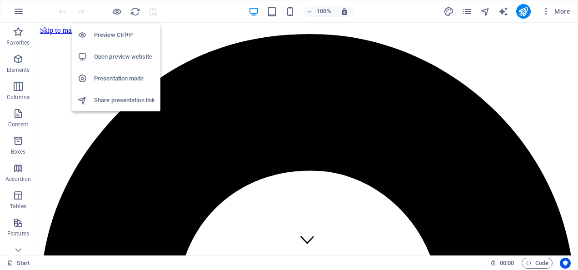
click at [117, 37] on h6 "Preview Ctrl+P" at bounding box center [124, 35] width 61 height 11
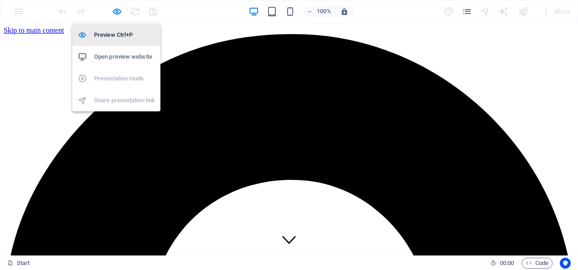
click at [117, 37] on h6 "Preview Ctrl+P" at bounding box center [124, 35] width 61 height 11
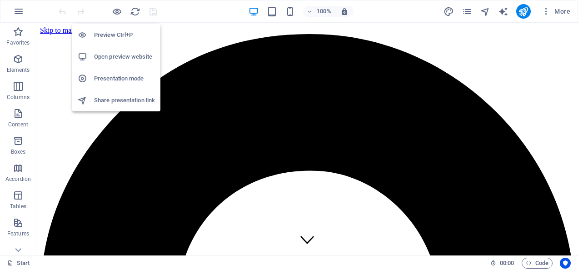
click at [112, 27] on li "Preview Ctrl+P" at bounding box center [116, 35] width 88 height 22
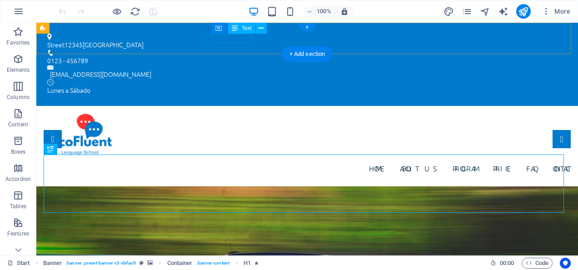
click at [246, 56] on div "0123 - 456789" at bounding box center [303, 61] width 513 height 10
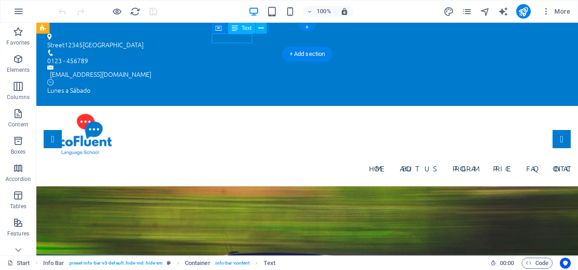
click at [246, 56] on div "0123 - 456789" at bounding box center [303, 61] width 513 height 10
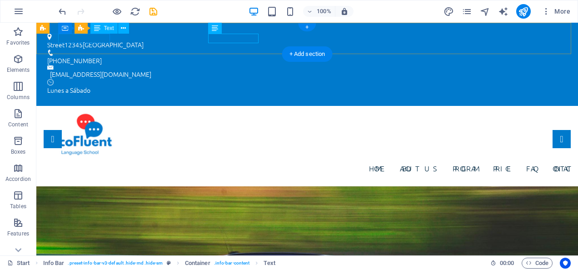
click at [105, 40] on div "Street [GEOGRAPHIC_DATA]" at bounding box center [303, 45] width 513 height 10
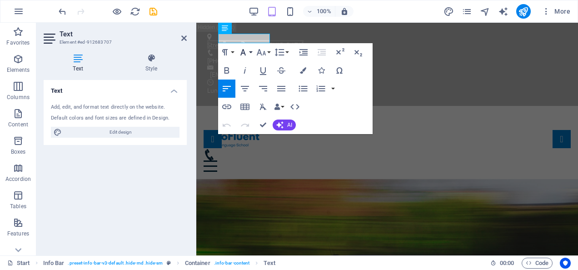
click at [244, 51] on icon "button" at bounding box center [243, 52] width 11 height 11
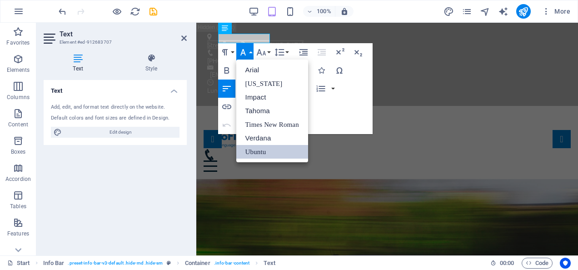
click at [244, 51] on icon "button" at bounding box center [243, 52] width 11 height 11
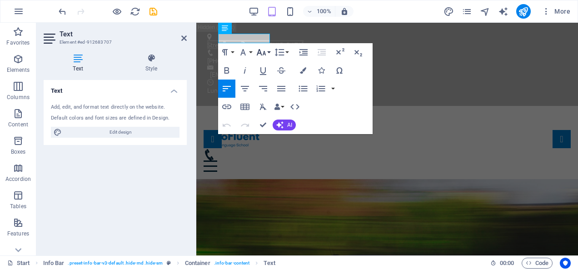
click at [262, 53] on icon "button" at bounding box center [261, 52] width 11 height 11
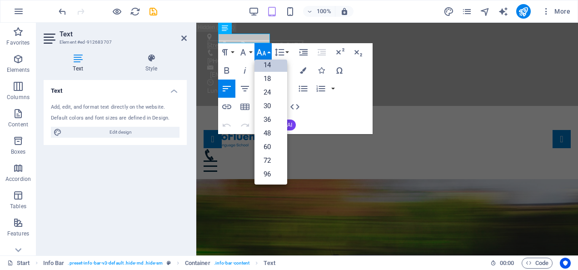
scroll to position [73, 0]
click at [262, 53] on icon "button" at bounding box center [261, 52] width 11 height 11
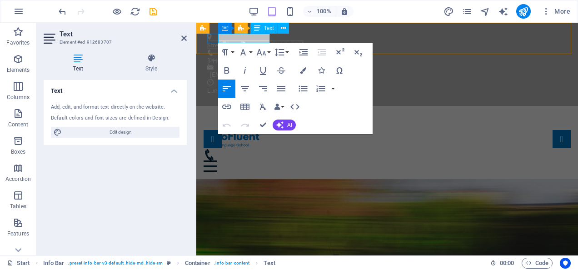
click at [268, 40] on span "[GEOGRAPHIC_DATA]" at bounding box center [273, 44] width 61 height 9
click at [243, 40] on span "12345" at bounding box center [233, 44] width 18 height 9
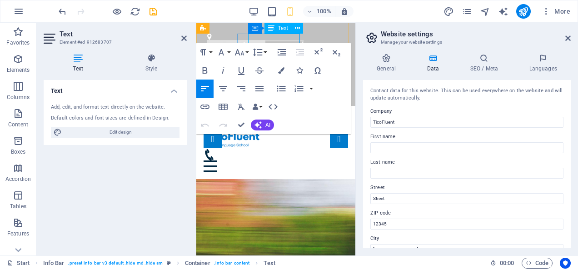
drag, startPoint x: 266, startPoint y: 40, endPoint x: 298, endPoint y: 38, distance: 31.4
click at [298, 38] on div "Street [GEOGRAPHIC_DATA]" at bounding box center [272, 42] width 130 height 16
click at [299, 40] on span "[GEOGRAPHIC_DATA]" at bounding box center [273, 44] width 61 height 9
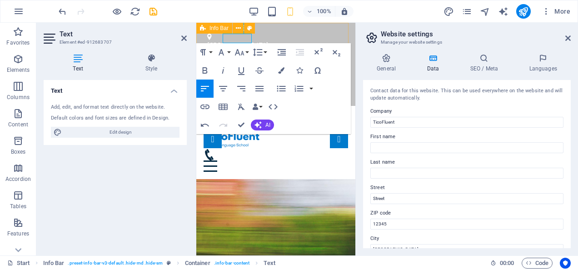
click at [340, 32] on div "[GEOGRAPHIC_DATA] [PHONE_NUMBER] [EMAIL_ADDRESS][DOMAIN_NAME] Lunes a Sábado" at bounding box center [275, 64] width 159 height 83
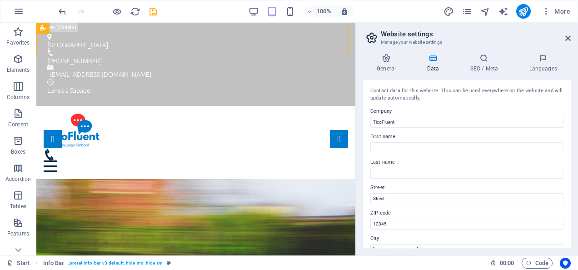
click at [568, 34] on h2 "Website settings" at bounding box center [476, 34] width 190 height 8
click at [568, 40] on icon at bounding box center [567, 38] width 5 height 7
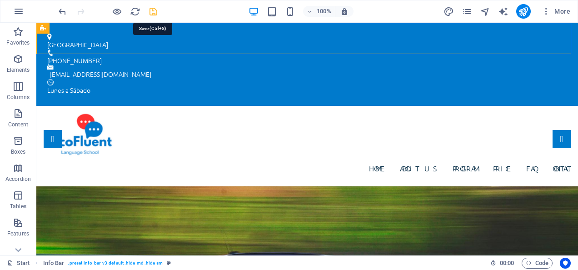
click at [149, 10] on icon "save" at bounding box center [153, 11] width 10 height 10
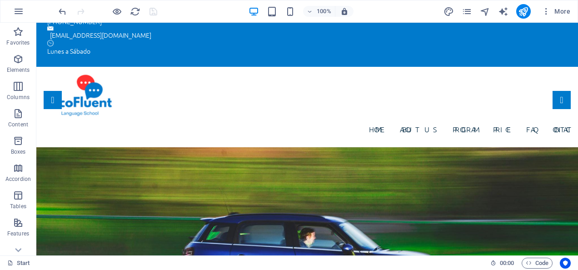
scroll to position [45, 0]
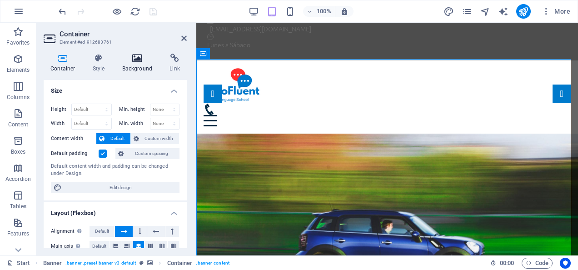
click at [132, 58] on icon at bounding box center [137, 58] width 44 height 9
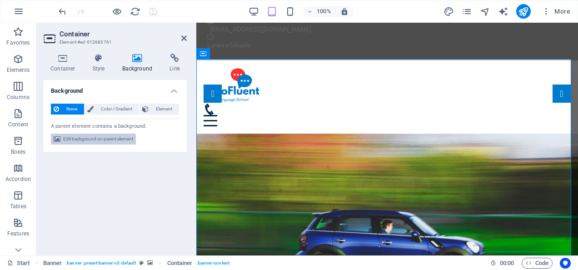
click at [87, 140] on span "Edit background on parent element" at bounding box center [98, 139] width 70 height 11
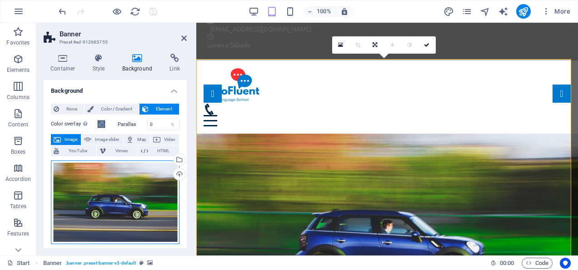
click at [137, 181] on div "Drag files here, click to choose files or select files from Files or our free s…" at bounding box center [115, 202] width 129 height 84
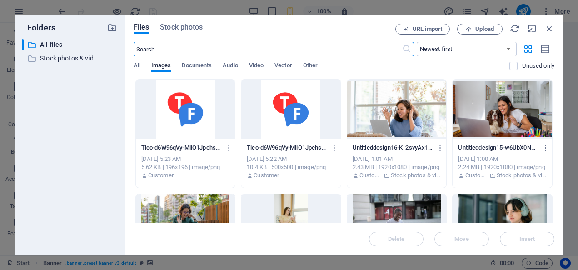
scroll to position [65, 0]
click at [395, 104] on div at bounding box center [397, 109] width 100 height 59
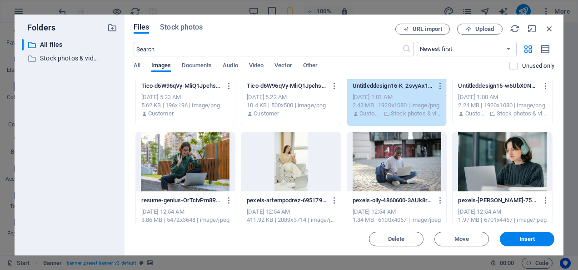
scroll to position [49, 0]
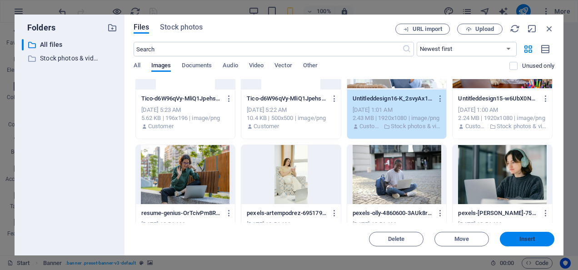
click at [526, 236] on span "Insert" at bounding box center [527, 238] width 16 height 5
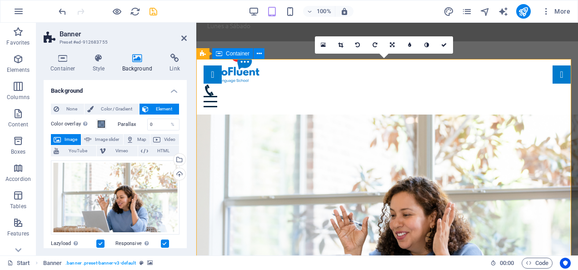
scroll to position [45, 0]
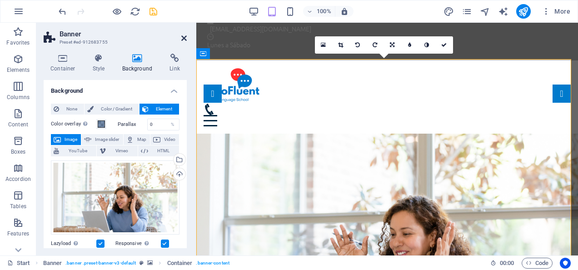
click at [183, 41] on icon at bounding box center [183, 38] width 5 height 7
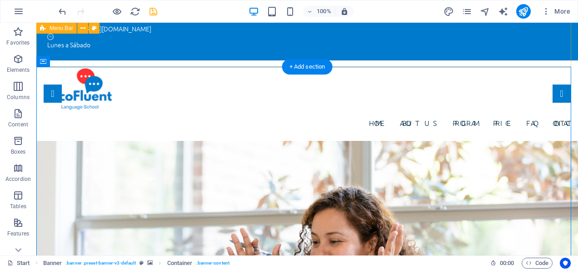
click at [259, 60] on div "Home About us Program Price FAQ Contact" at bounding box center [307, 100] width 542 height 80
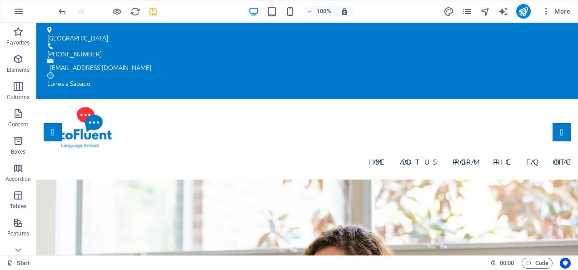
scroll to position [0, 0]
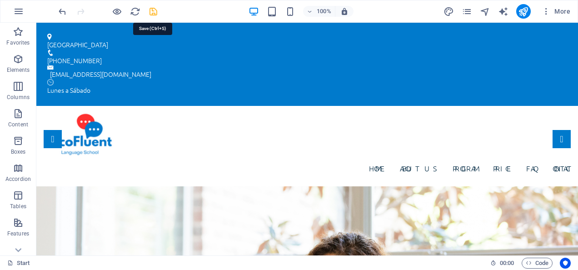
click at [151, 10] on icon "save" at bounding box center [153, 11] width 10 height 10
drag, startPoint x: 573, startPoint y: 37, endPoint x: 614, endPoint y: 45, distance: 41.5
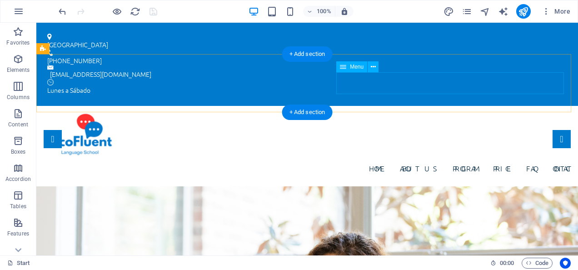
click at [349, 157] on nav "Home About us Program Price FAQ Contact" at bounding box center [307, 168] width 527 height 22
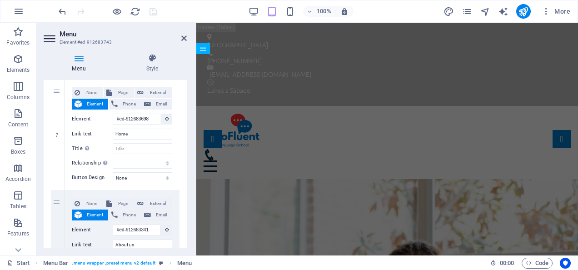
scroll to position [91, 0]
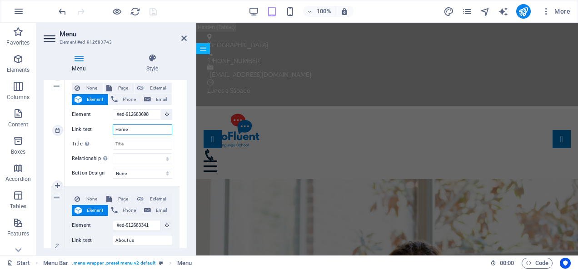
drag, startPoint x: 130, startPoint y: 129, endPoint x: 98, endPoint y: 131, distance: 31.9
click at [98, 131] on div "Link text Home" at bounding box center [122, 129] width 100 height 11
type input "Principal"
select select
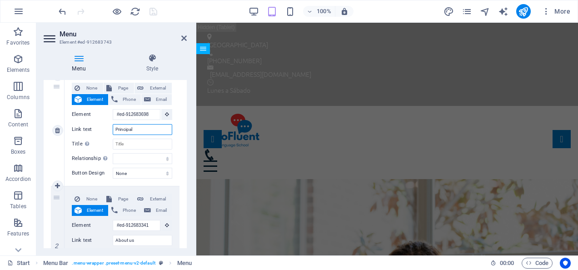
select select
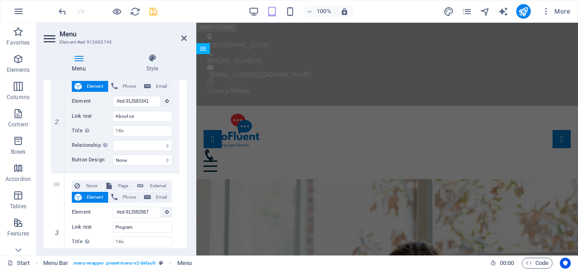
scroll to position [199, 0]
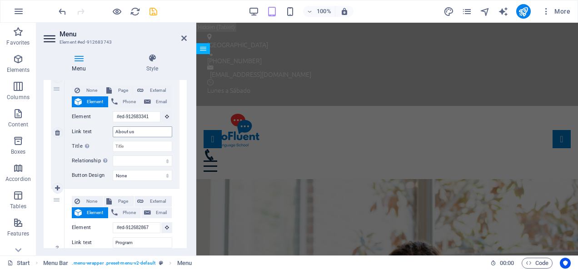
type input "Principal"
drag, startPoint x: 146, startPoint y: 133, endPoint x: 113, endPoint y: 136, distance: 33.3
click at [113, 136] on input "About us" at bounding box center [143, 131] width 60 height 11
type input "c"
type input "Cursos"
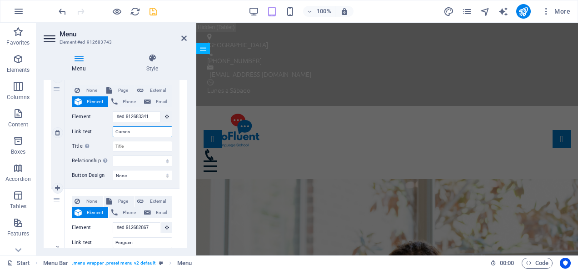
select select
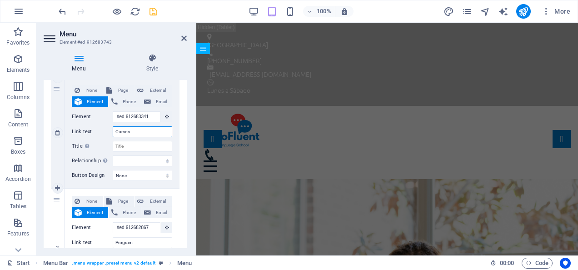
select select
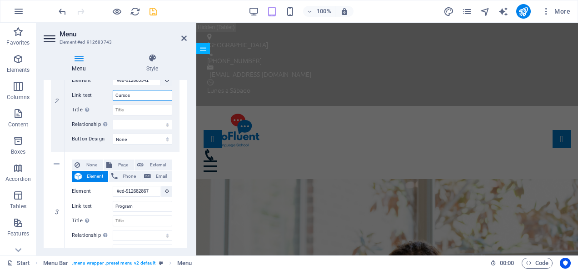
type input "Cursos"
drag, startPoint x: 184, startPoint y: 139, endPoint x: 184, endPoint y: 146, distance: 6.8
click at [184, 146] on div "1 None Page External Element Phone Email Page Start Subpage Legal Notice Privac…" at bounding box center [115, 262] width 143 height 679
click at [139, 204] on input "Program" at bounding box center [143, 206] width 60 height 11
drag, startPoint x: 139, startPoint y: 204, endPoint x: 105, endPoint y: 205, distance: 35.0
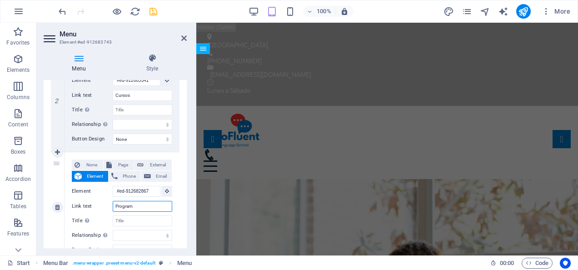
click at [105, 205] on div "Link text Program" at bounding box center [122, 206] width 100 height 11
type input "Campus"
select select
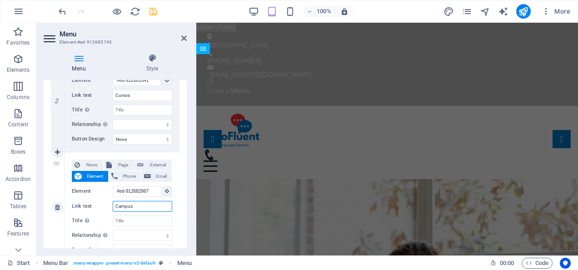
select select
type input "Campus Virtual"
select select
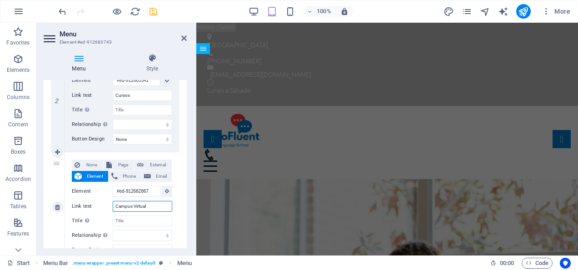
select select
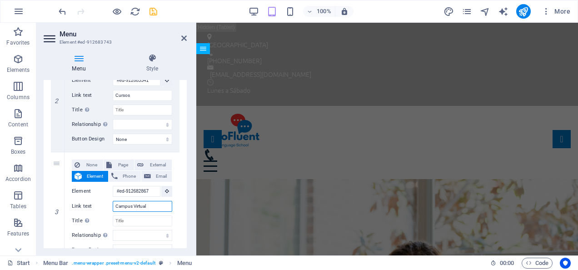
type input "Campus Virtual"
drag, startPoint x: 184, startPoint y: 144, endPoint x: 184, endPoint y: 158, distance: 14.5
click at [184, 158] on div "1 None Page External Element Phone Email Page Start Subpage Legal Notice Privac…" at bounding box center [115, 262] width 143 height 679
click at [185, 160] on div "Menu Auto Custom Create custom menu items for this menu. Recommended for one-pa…" at bounding box center [115, 164] width 143 height 168
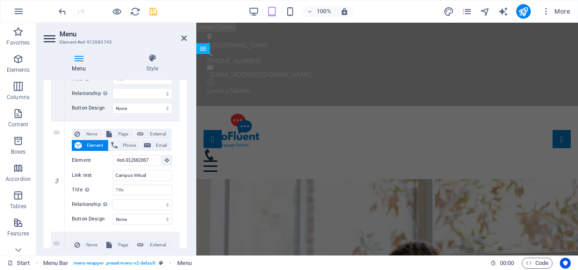
drag, startPoint x: 184, startPoint y: 167, endPoint x: 184, endPoint y: 185, distance: 18.2
click at [184, 185] on div "1 None Page External Element Phone Email Page Start Subpage Legal Notice Privac…" at bounding box center [115, 231] width 143 height 679
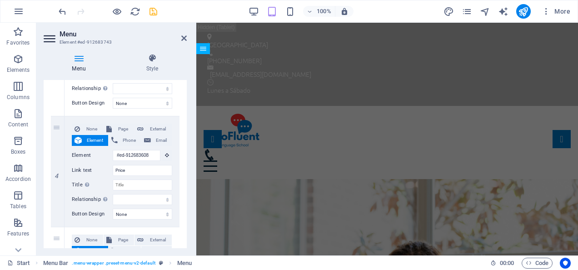
scroll to position [395, 0]
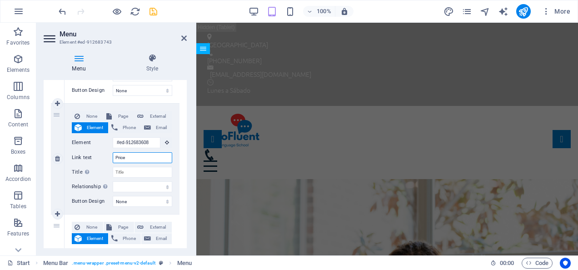
drag, startPoint x: 130, startPoint y: 159, endPoint x: 111, endPoint y: 159, distance: 19.5
click at [111, 159] on div "Link text Price" at bounding box center [122, 157] width 100 height 11
type input "No"
select select
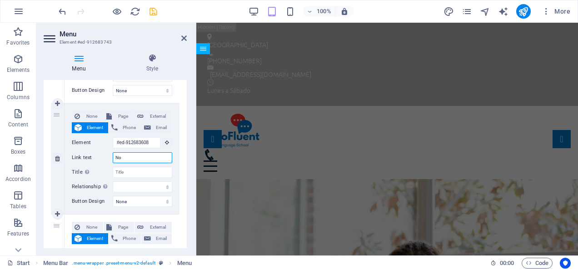
select select
type input "Nosotros"
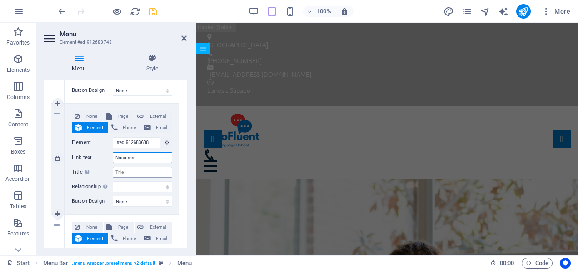
select select
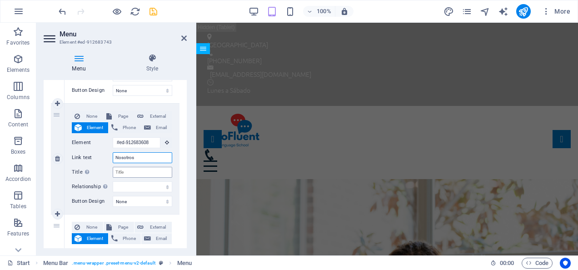
select select
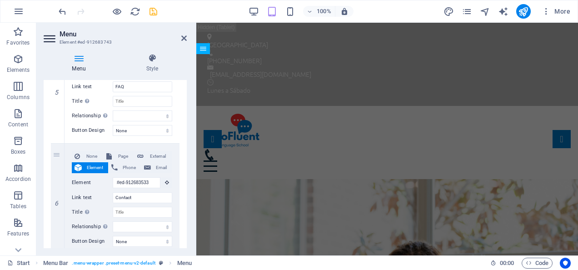
scroll to position [593, 0]
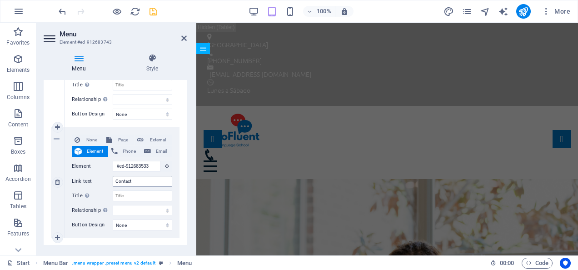
type input "Nosotros"
drag, startPoint x: 138, startPoint y: 176, endPoint x: 114, endPoint y: 177, distance: 24.1
click at [114, 177] on input "Contact" at bounding box center [143, 181] width 60 height 11
click at [149, 180] on input "Contact" at bounding box center [143, 181] width 60 height 11
type input "Contacto"
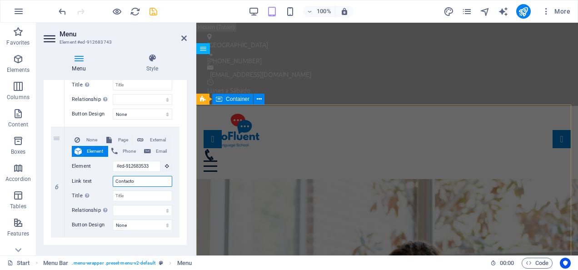
select select
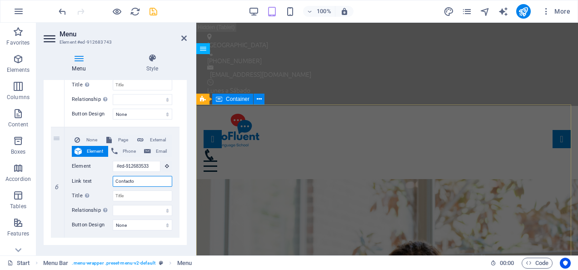
select select
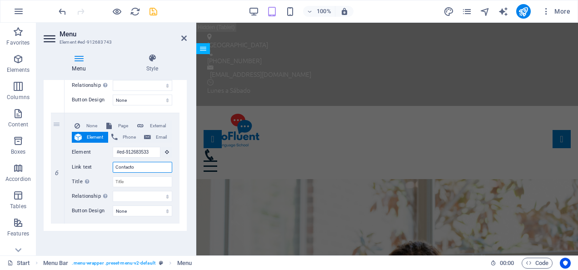
scroll to position [0, 0]
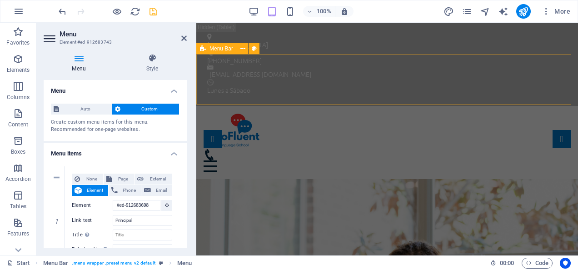
type input "Contacto"
click at [310, 106] on div "Principal Cursos Campus Virtual Nosotros FAQ Contacto" at bounding box center [387, 142] width 382 height 73
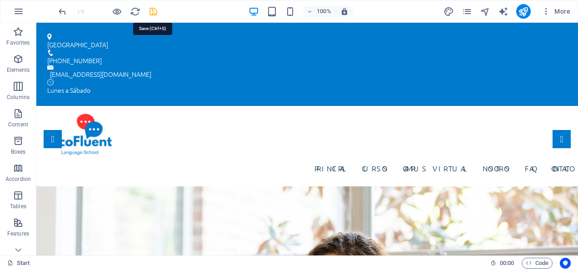
click at [153, 14] on icon "save" at bounding box center [153, 11] width 10 height 10
